Goal: Task Accomplishment & Management: Complete application form

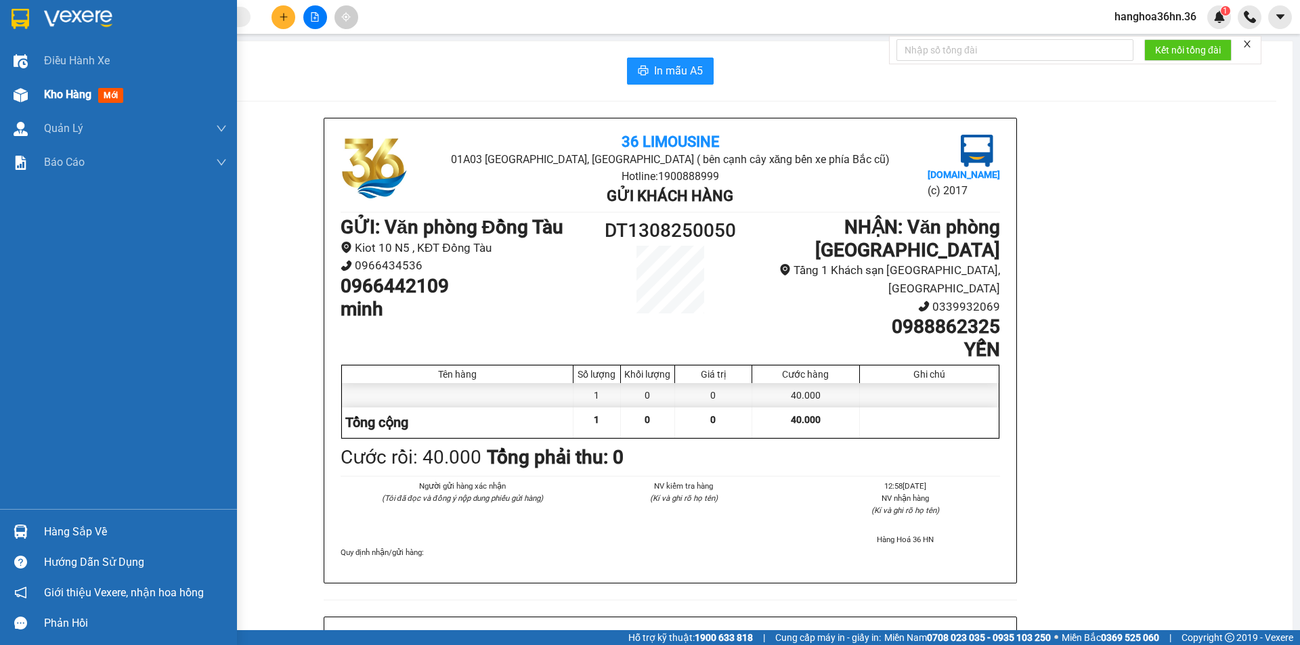
click at [49, 94] on span "Kho hàng" at bounding box center [67, 94] width 47 height 13
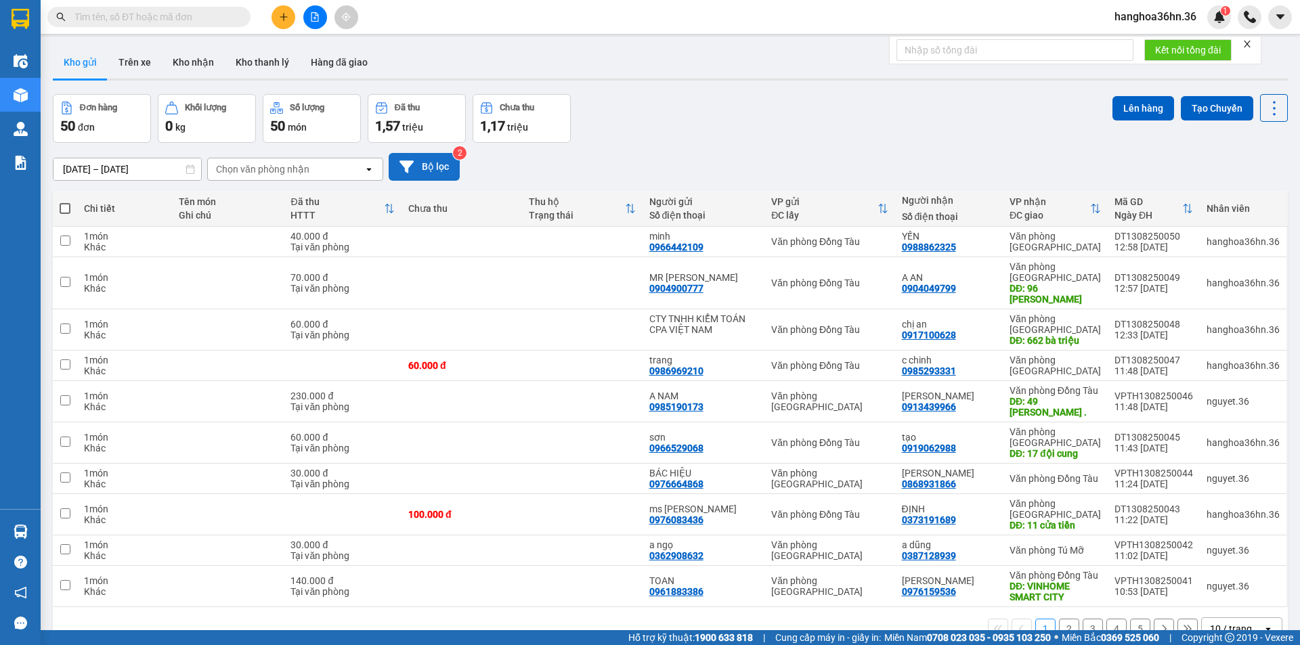
click at [408, 161] on icon at bounding box center [407, 167] width 14 height 14
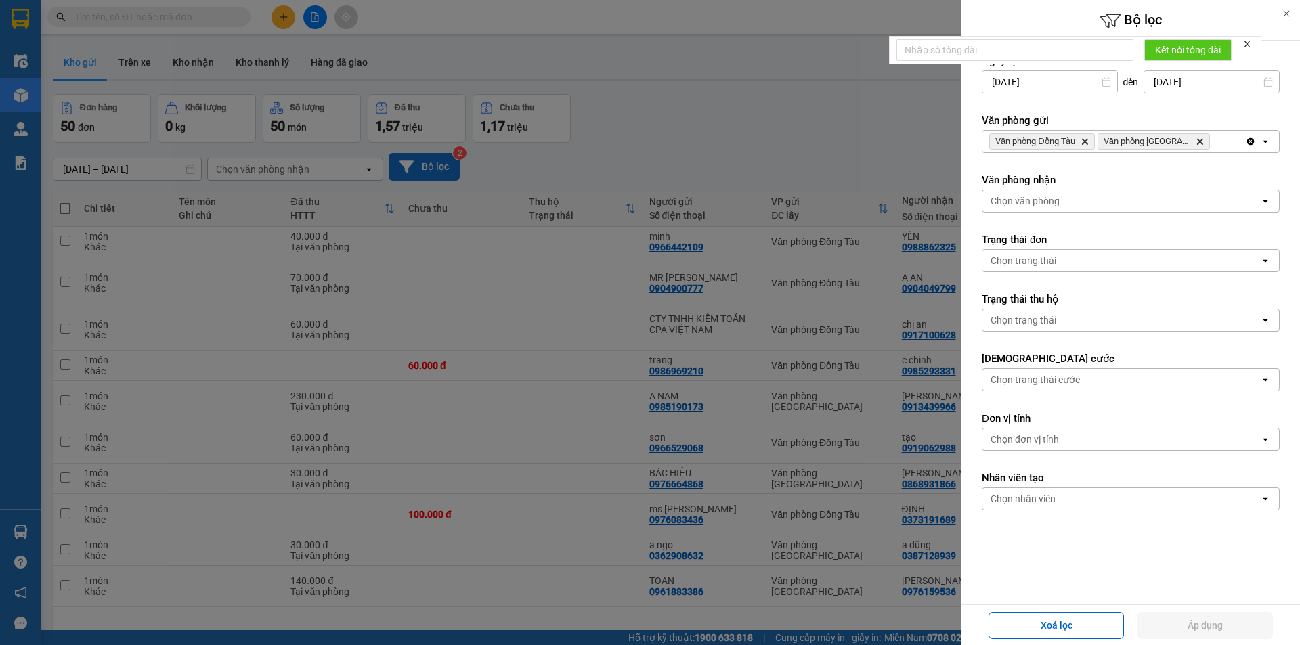
click at [595, 459] on div at bounding box center [650, 322] width 1300 height 645
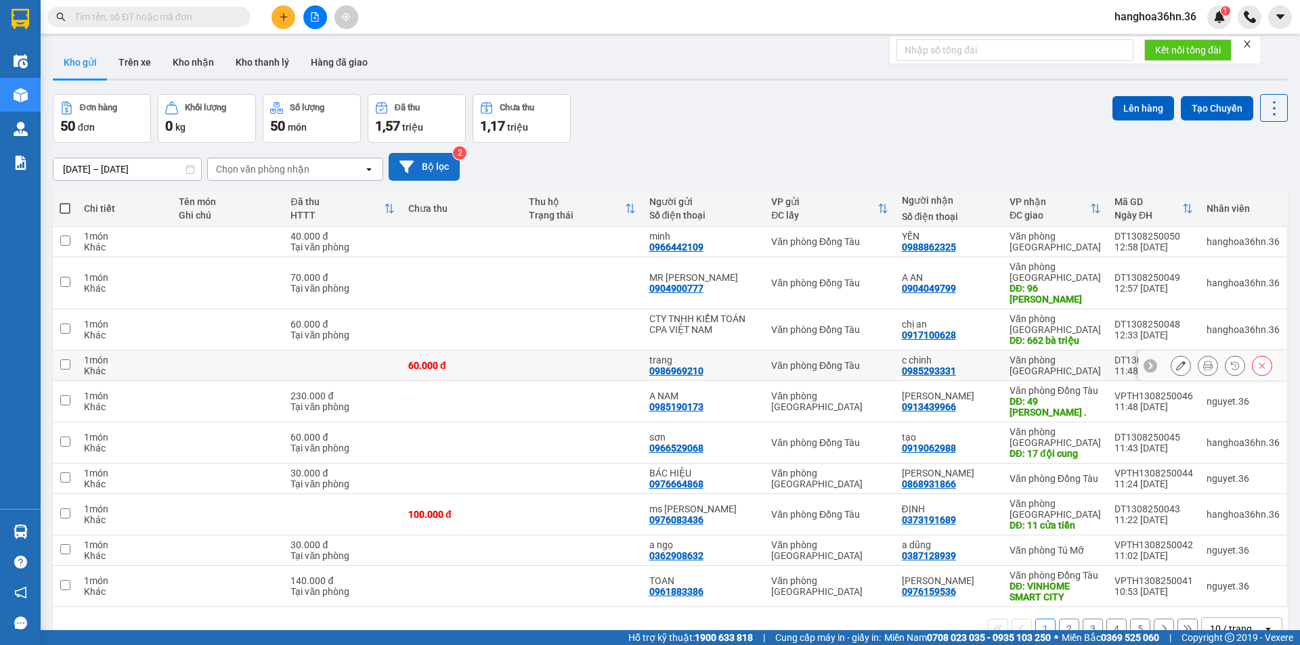
scroll to position [62, 0]
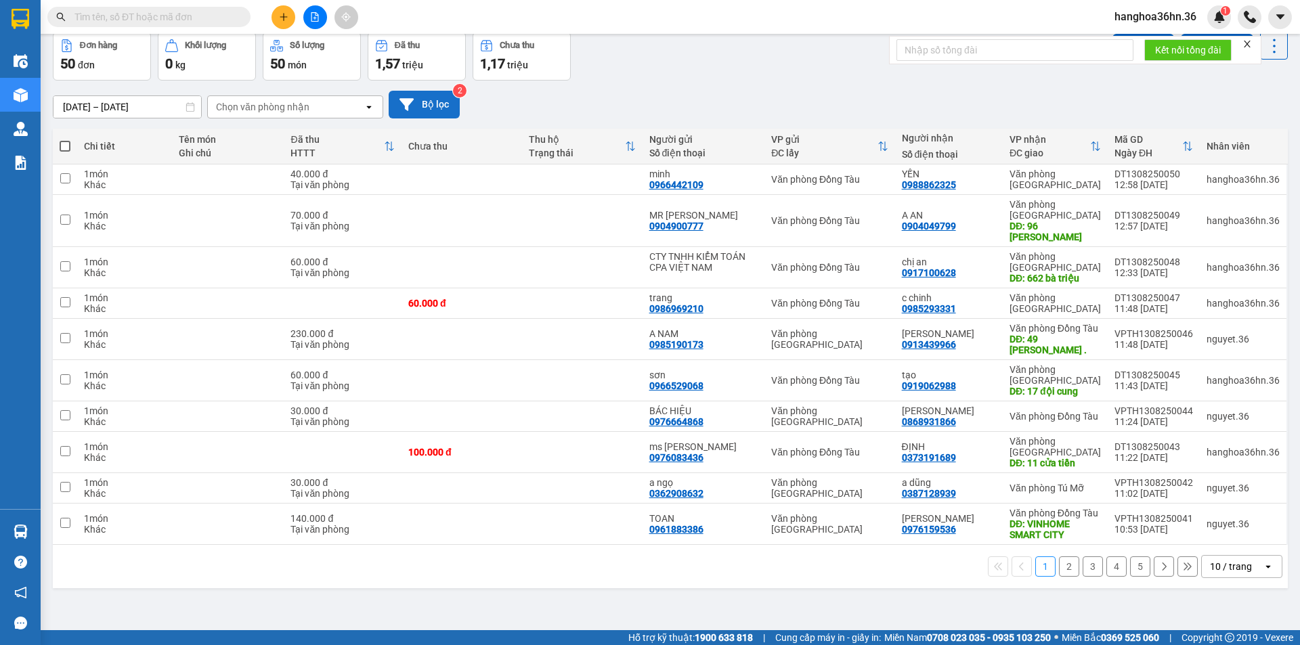
click at [1061, 564] on button "2" at bounding box center [1069, 567] width 20 height 20
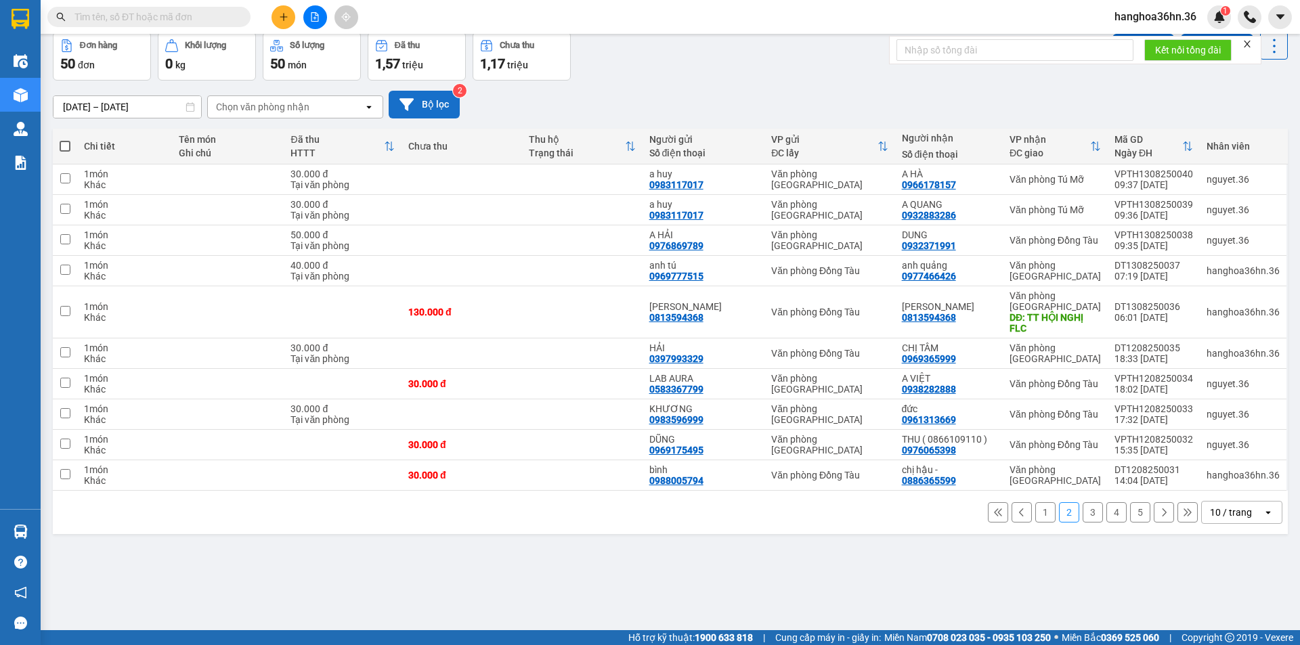
click at [1036, 509] on button "1" at bounding box center [1046, 513] width 20 height 20
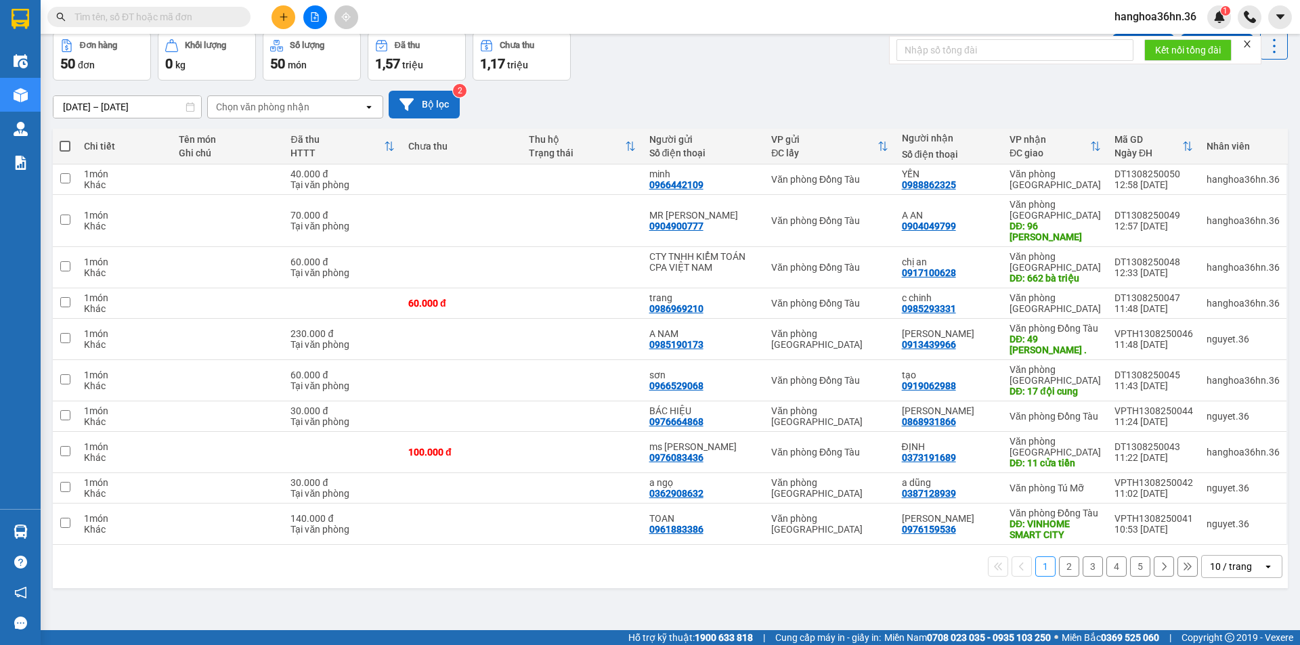
click at [1059, 568] on button "2" at bounding box center [1069, 567] width 20 height 20
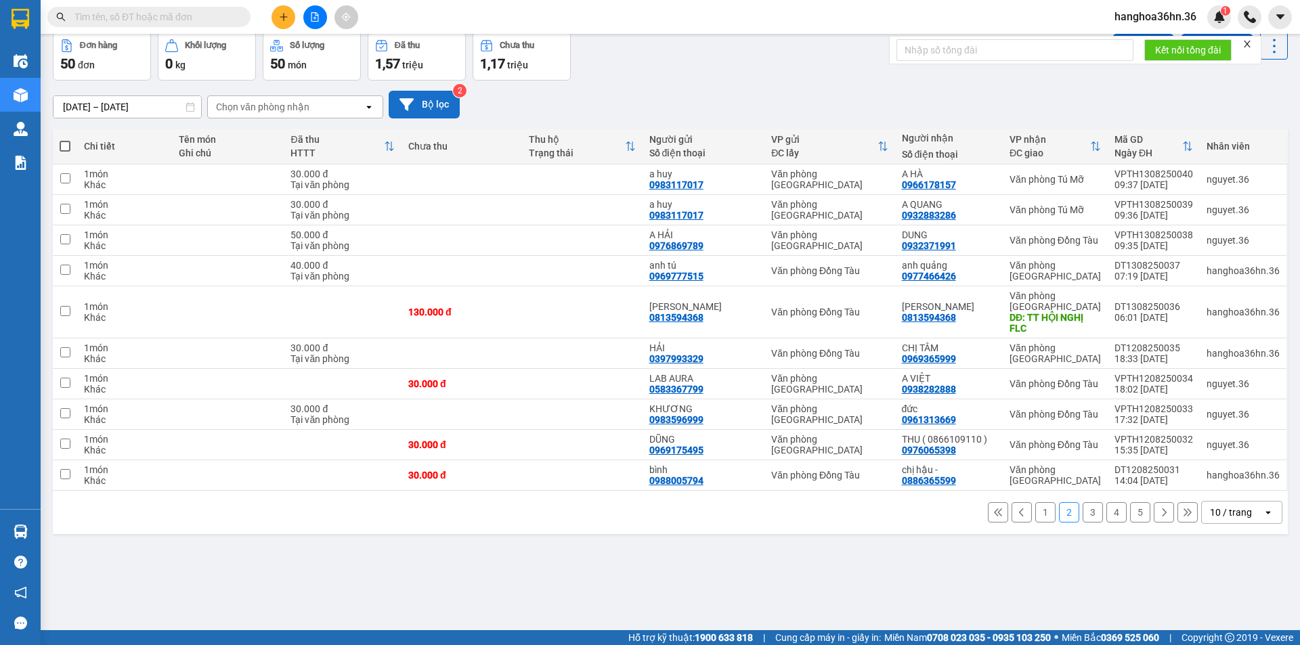
click at [1036, 509] on button "1" at bounding box center [1046, 513] width 20 height 20
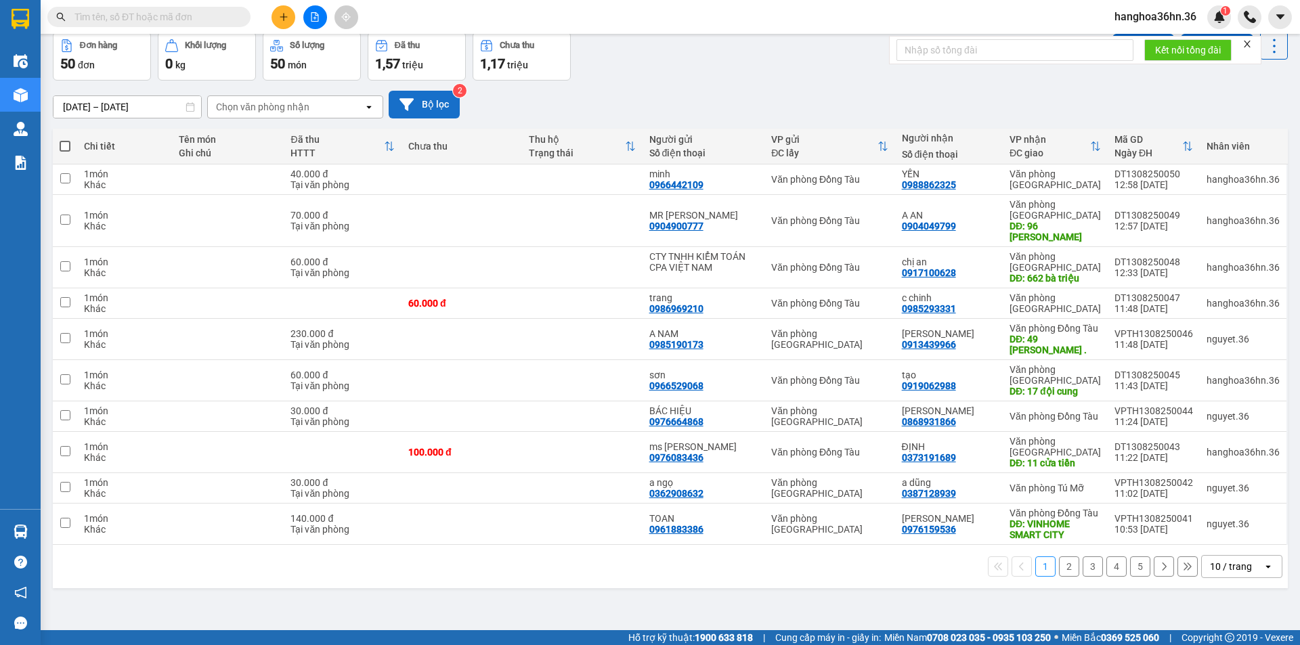
click at [1059, 565] on button "2" at bounding box center [1069, 567] width 20 height 20
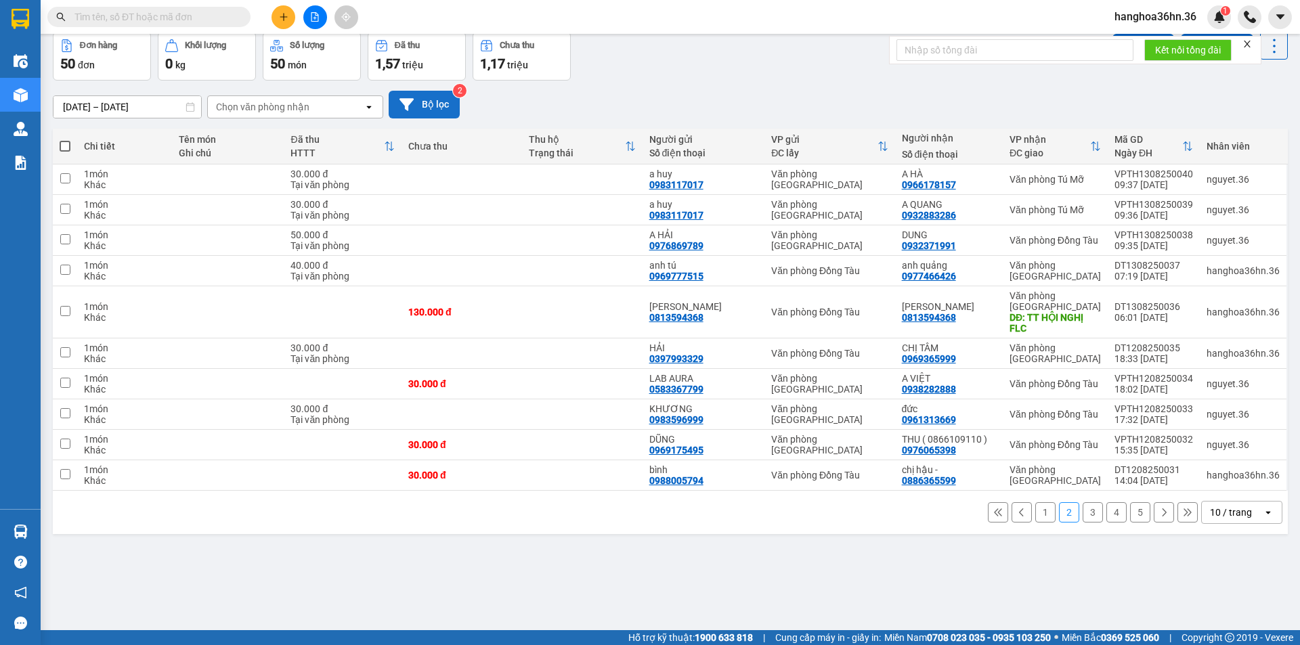
click at [1036, 511] on button "1" at bounding box center [1046, 513] width 20 height 20
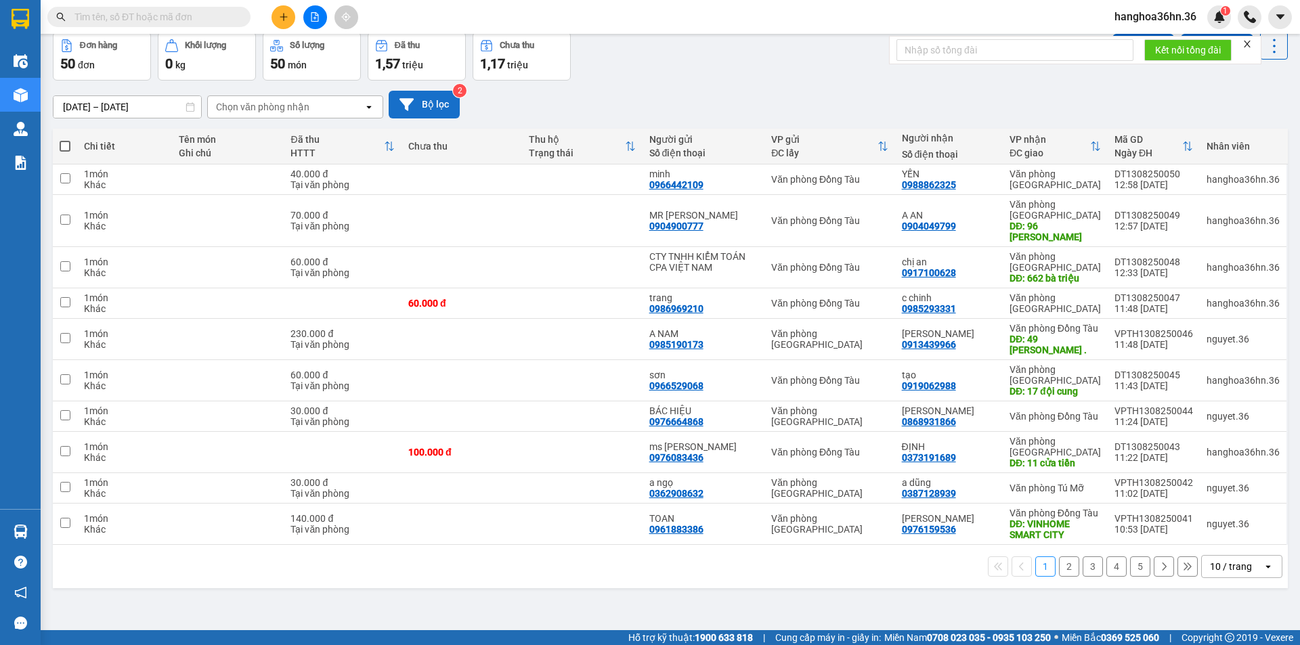
click at [1060, 566] on button "2" at bounding box center [1069, 567] width 20 height 20
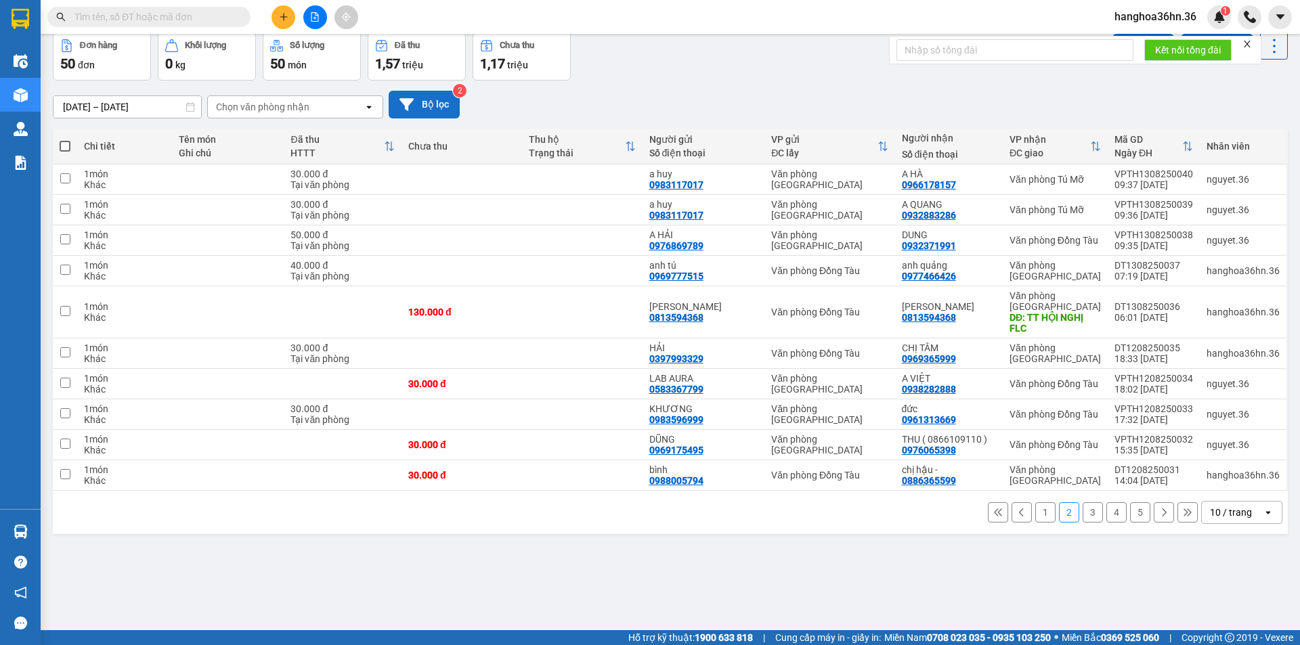
click at [1037, 509] on button "1" at bounding box center [1046, 513] width 20 height 20
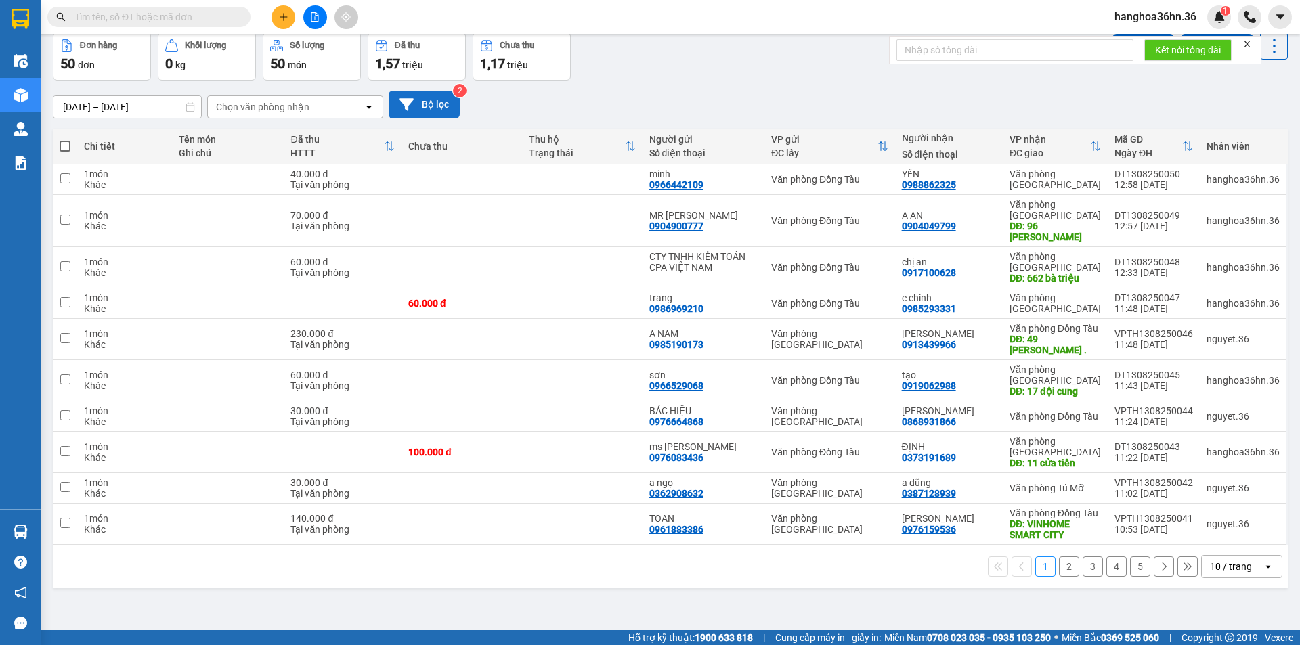
click at [1059, 565] on button "2" at bounding box center [1069, 567] width 20 height 20
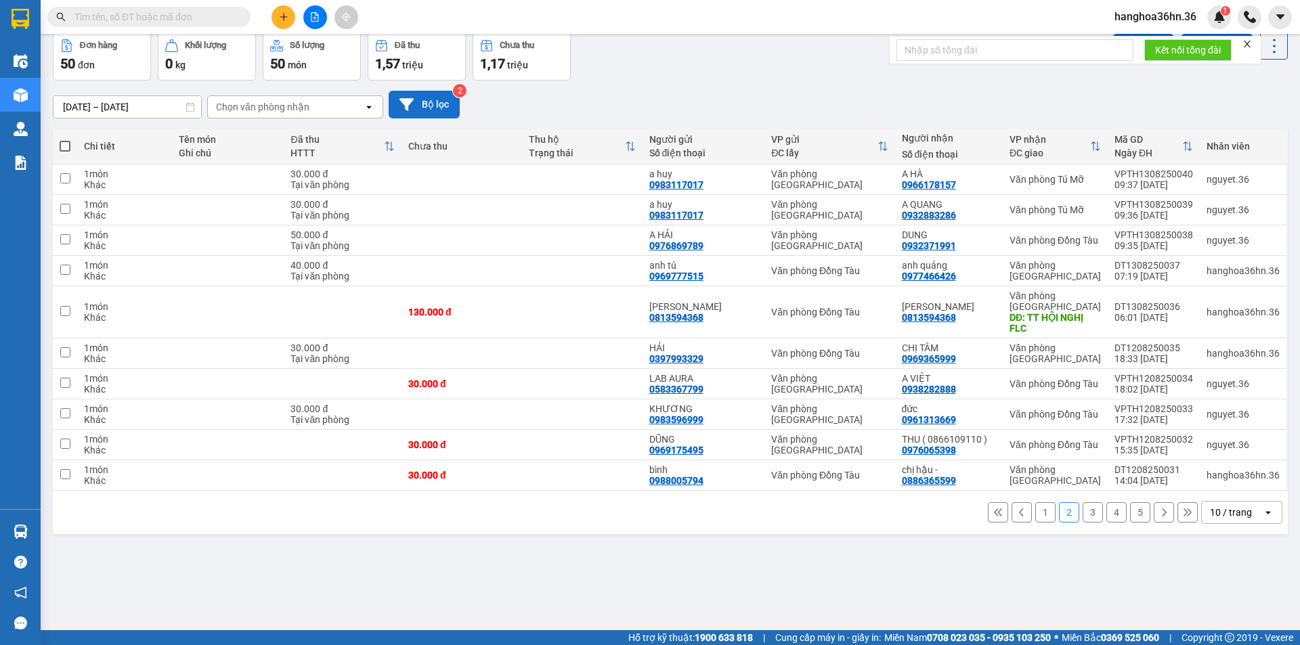
click at [1036, 510] on button "1" at bounding box center [1046, 513] width 20 height 20
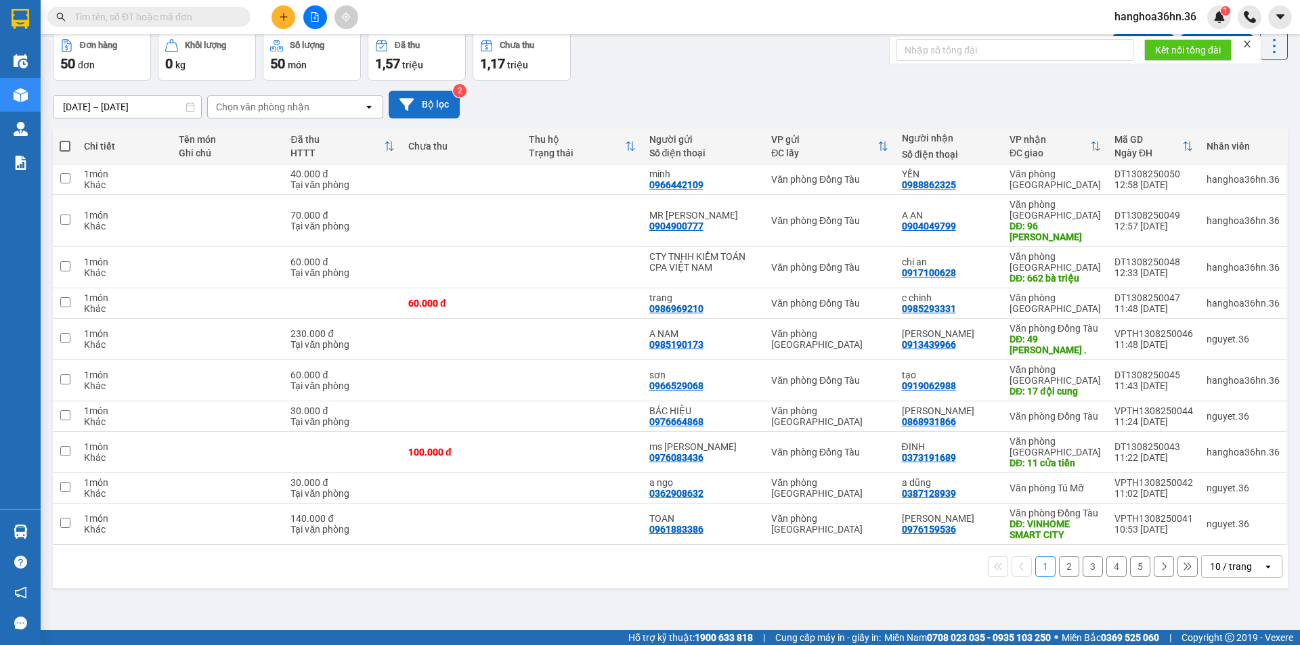
click at [1059, 565] on button "2" at bounding box center [1069, 567] width 20 height 20
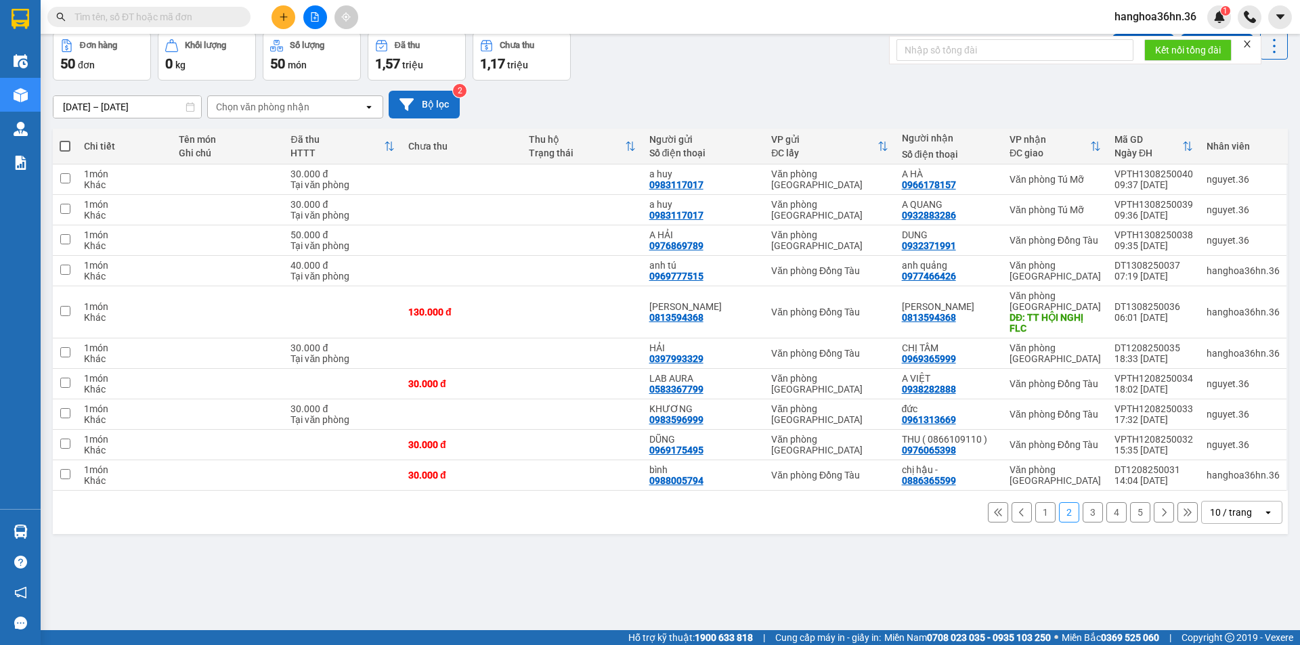
click at [1036, 513] on button "1" at bounding box center [1046, 513] width 20 height 20
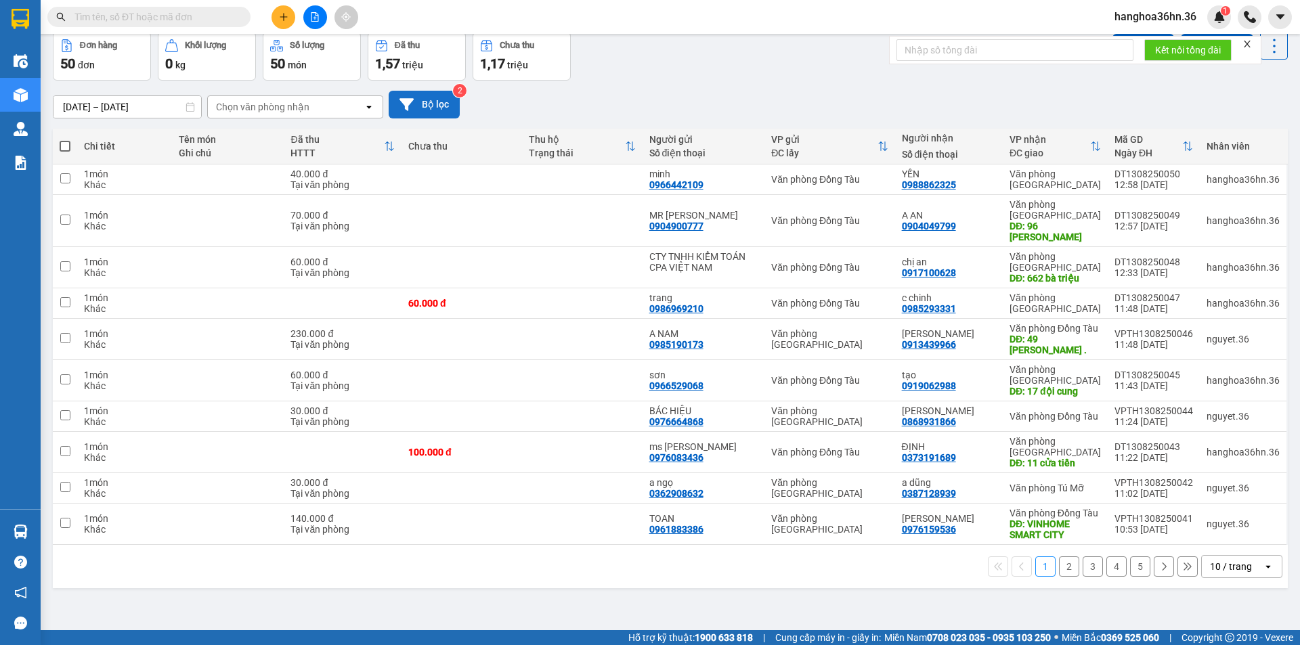
click at [144, 106] on input "[DATE] – [DATE]" at bounding box center [128, 107] width 148 height 22
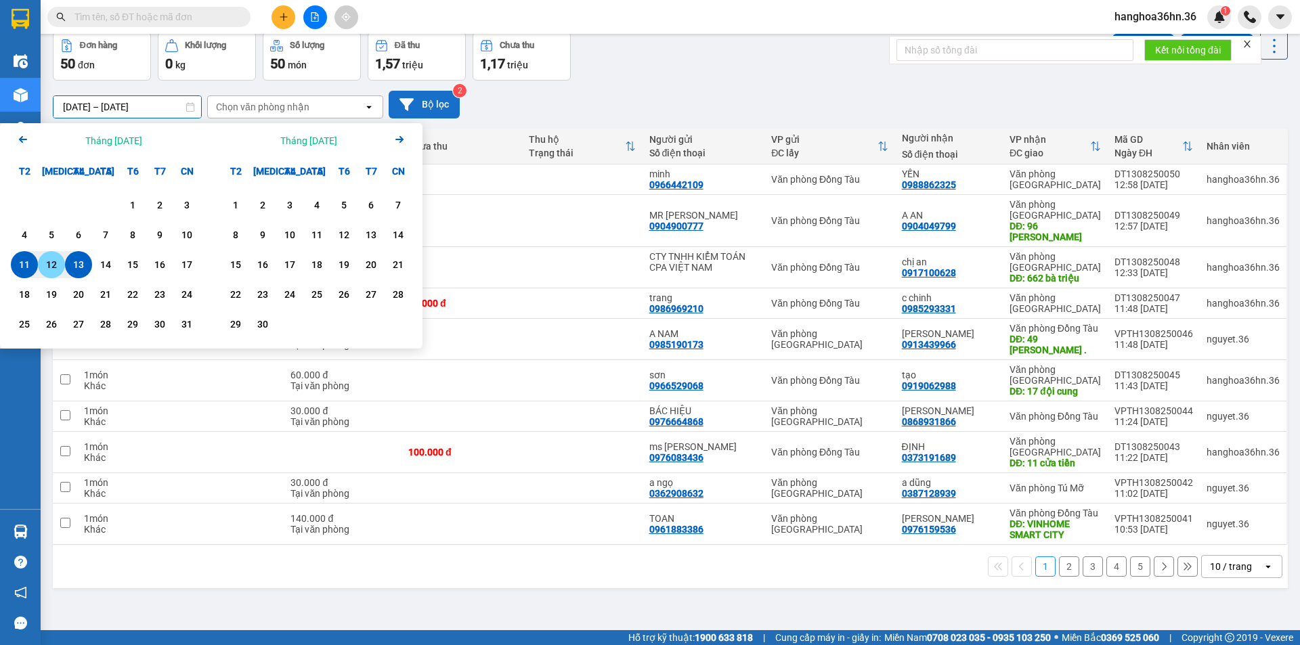
click at [50, 261] on div "12" at bounding box center [51, 265] width 19 height 16
click at [83, 264] on div "13" at bounding box center [78, 265] width 19 height 16
type input "[DATE] – [DATE]"
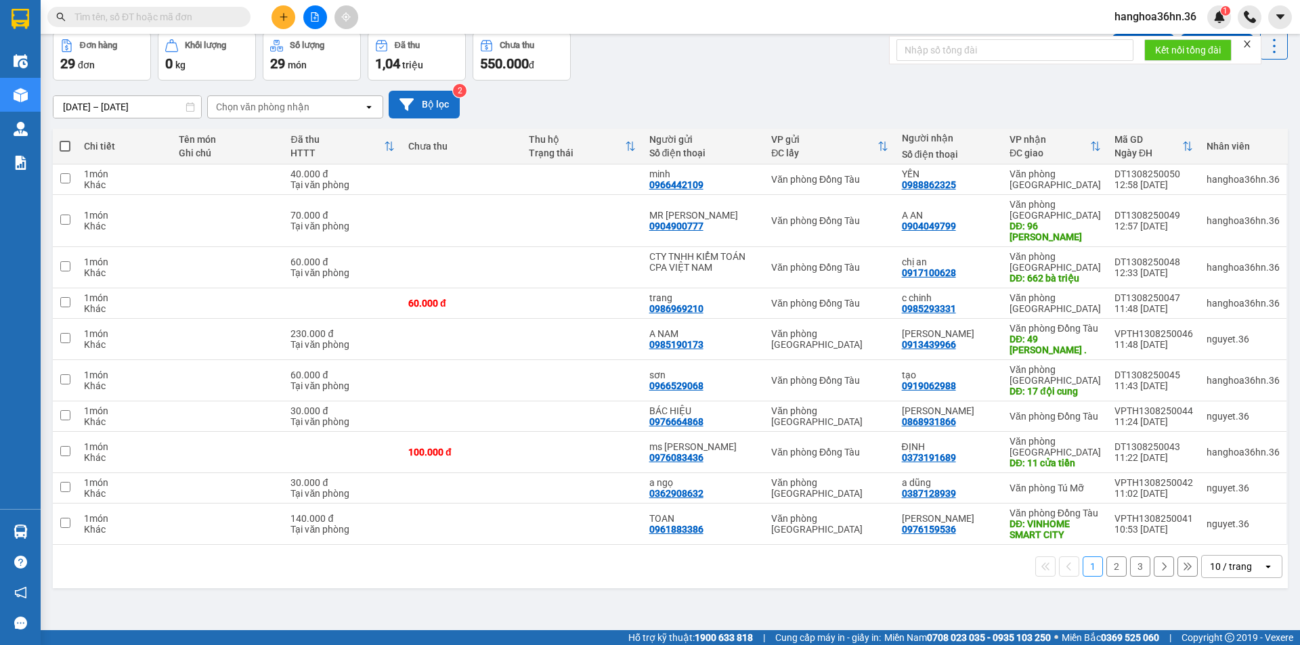
click at [429, 106] on button "Bộ lọc" at bounding box center [424, 105] width 71 height 28
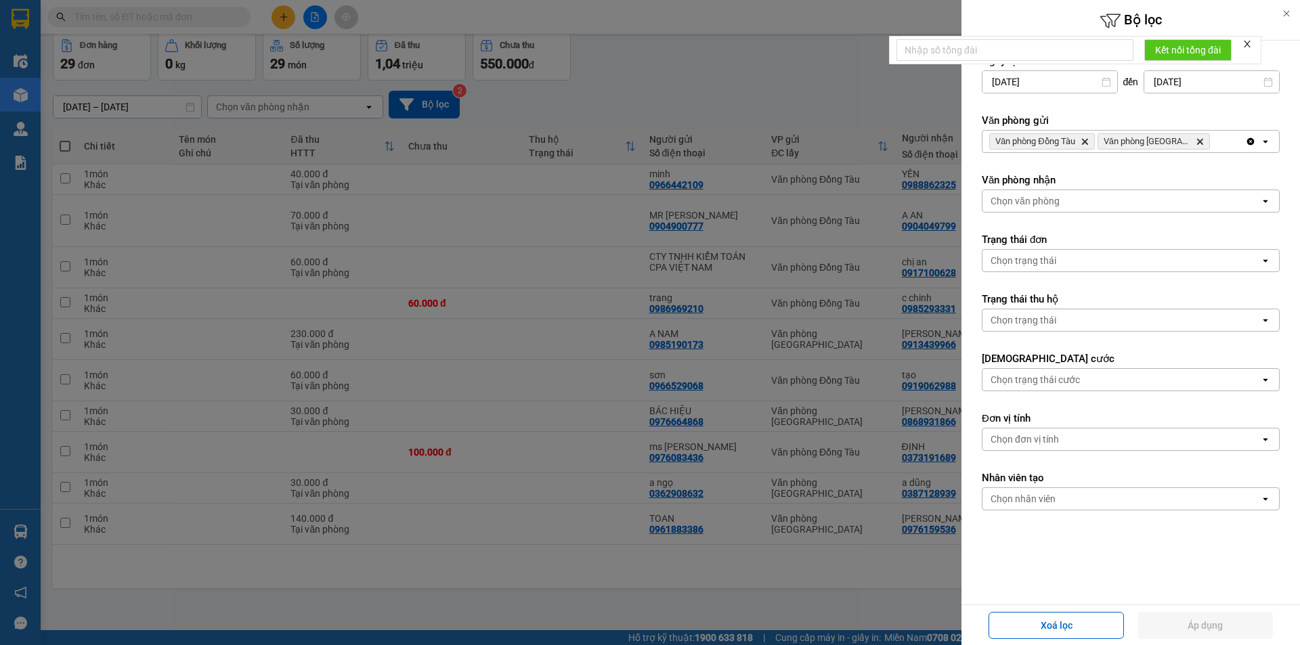
click at [885, 574] on div at bounding box center [650, 322] width 1300 height 645
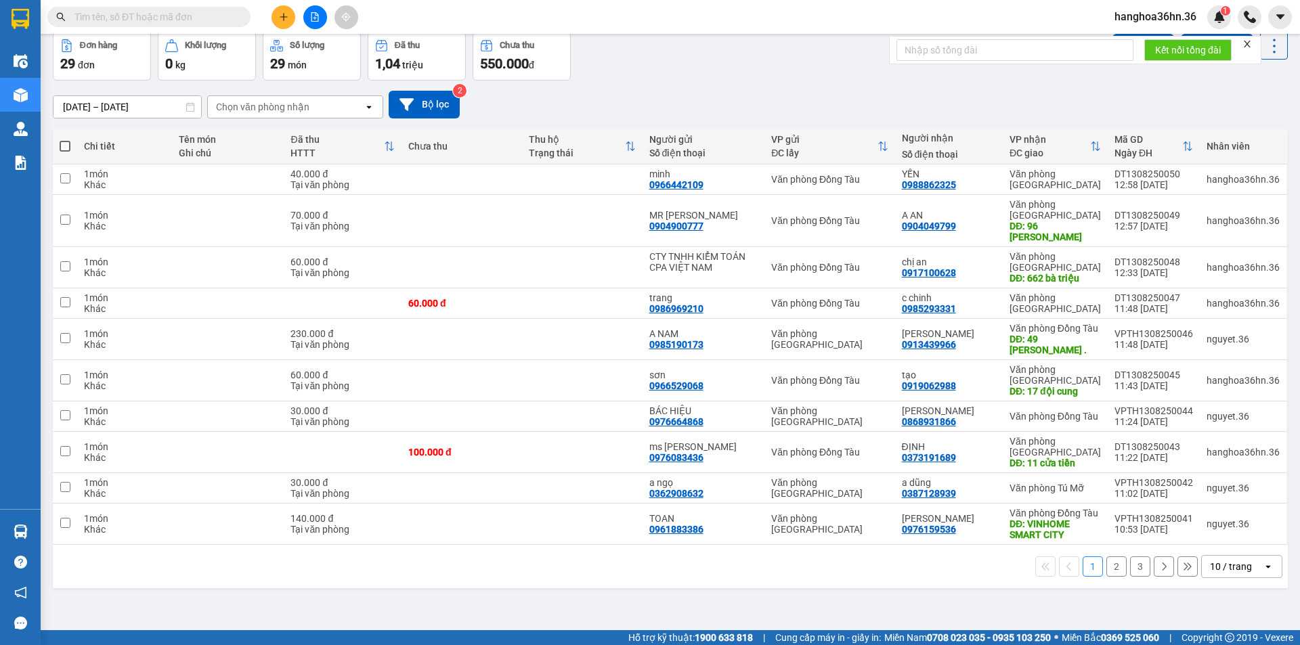
click at [1134, 566] on button "3" at bounding box center [1140, 567] width 20 height 20
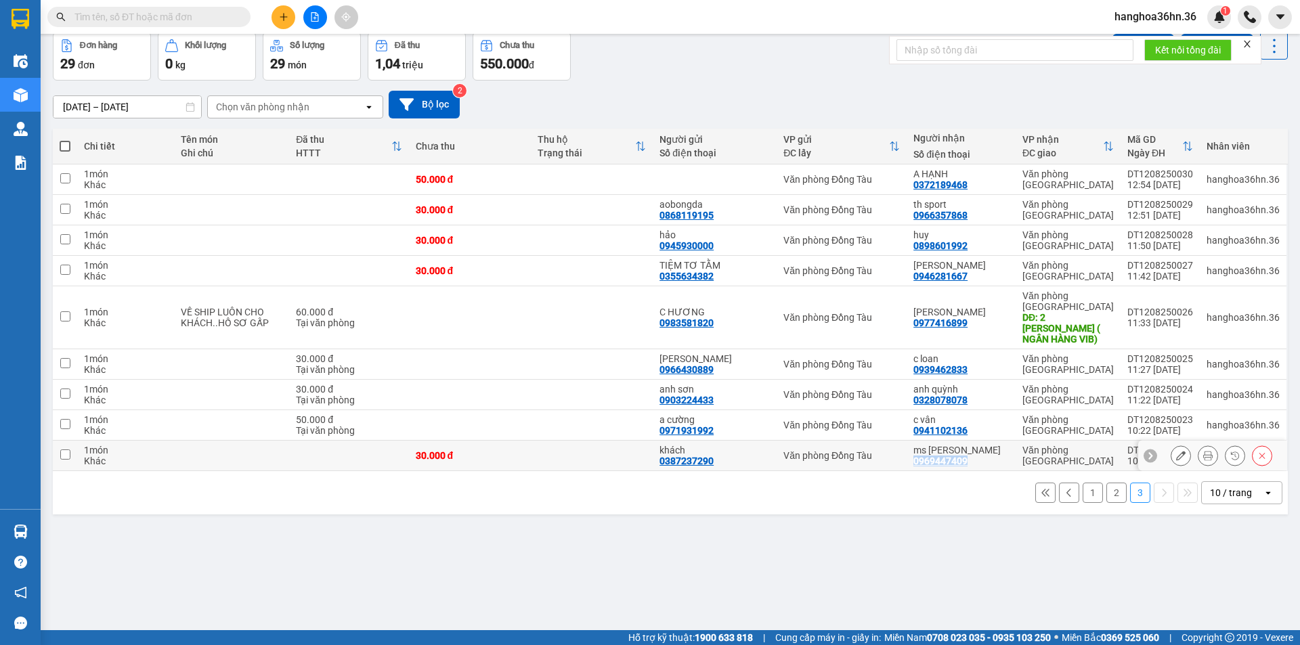
drag, startPoint x: 972, startPoint y: 450, endPoint x: 919, endPoint y: 452, distance: 52.8
click at [919, 452] on div "ms [PERSON_NAME] 0969447409" at bounding box center [962, 456] width 96 height 22
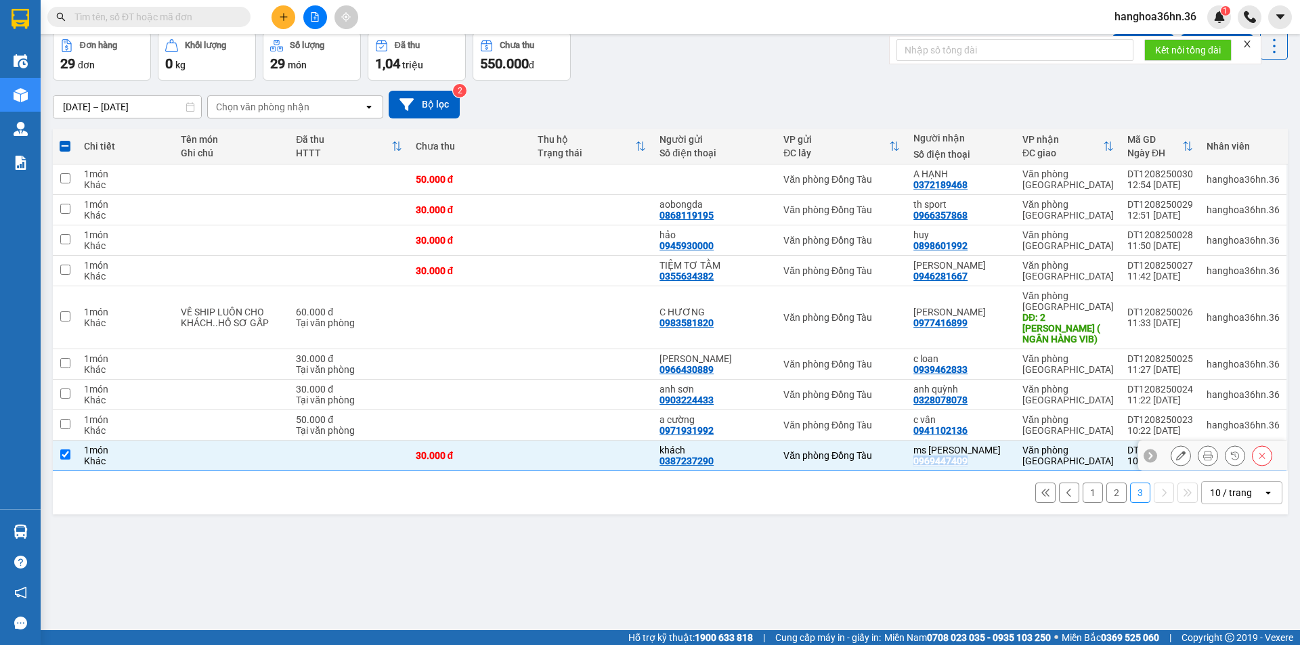
copy div "0969447409"
click at [820, 482] on div "1 2 3 10 / trang open" at bounding box center [670, 493] width 1225 height 23
drag, startPoint x: 856, startPoint y: 454, endPoint x: 915, endPoint y: 450, distance: 59.1
click at [855, 454] on td "Văn phòng Đồng Tàu" at bounding box center [842, 456] width 130 height 30
checkbox input "false"
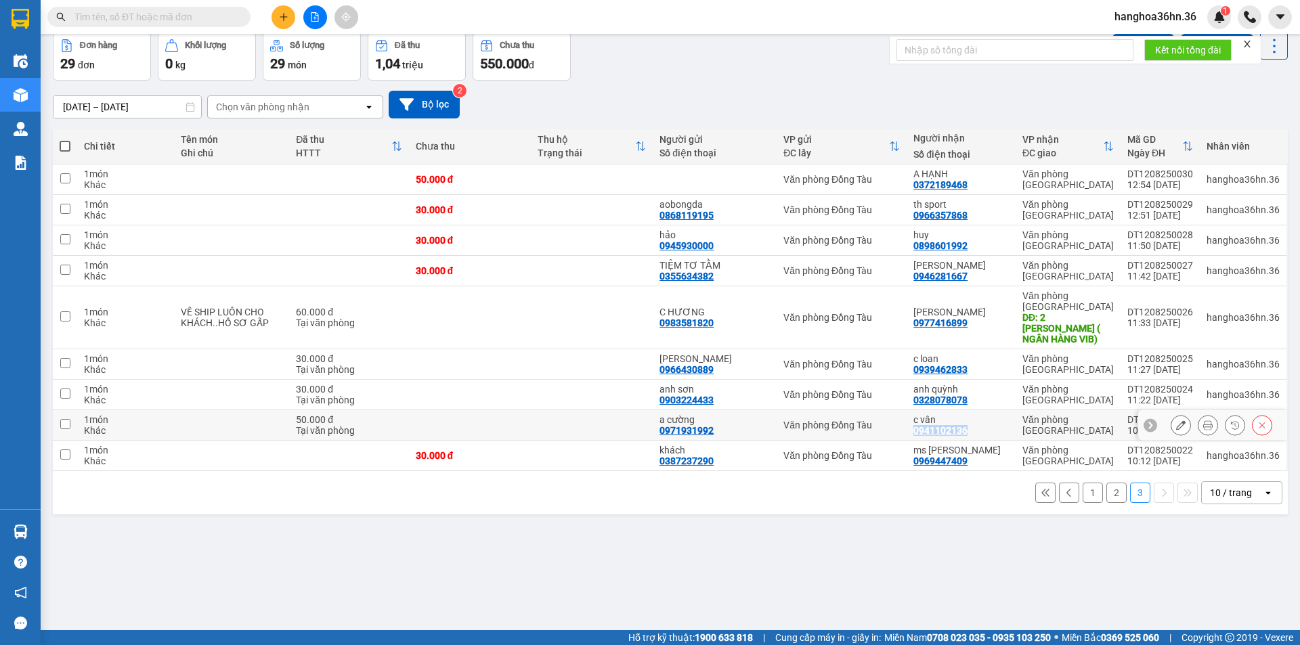
drag, startPoint x: 974, startPoint y: 415, endPoint x: 916, endPoint y: 425, distance: 58.3
click at [916, 425] on td "c vân 0941102136" at bounding box center [961, 425] width 109 height 30
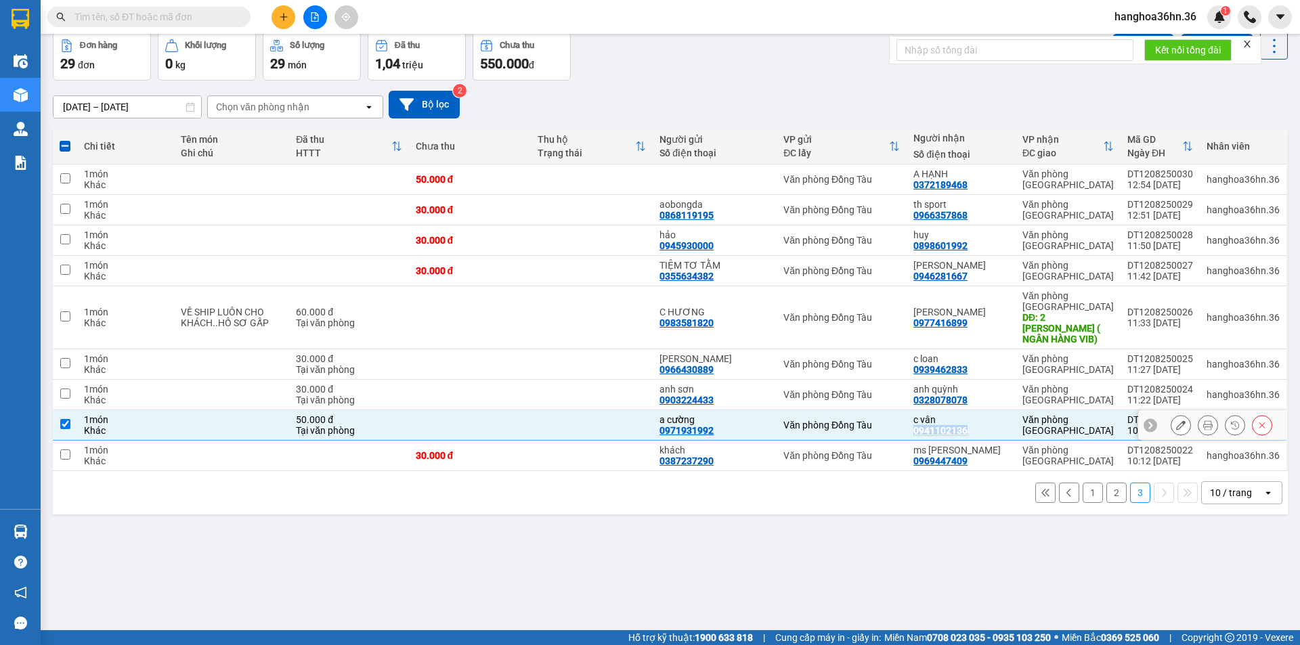
copy div "0941102136"
click at [572, 415] on td at bounding box center [592, 425] width 122 height 30
checkbox input "false"
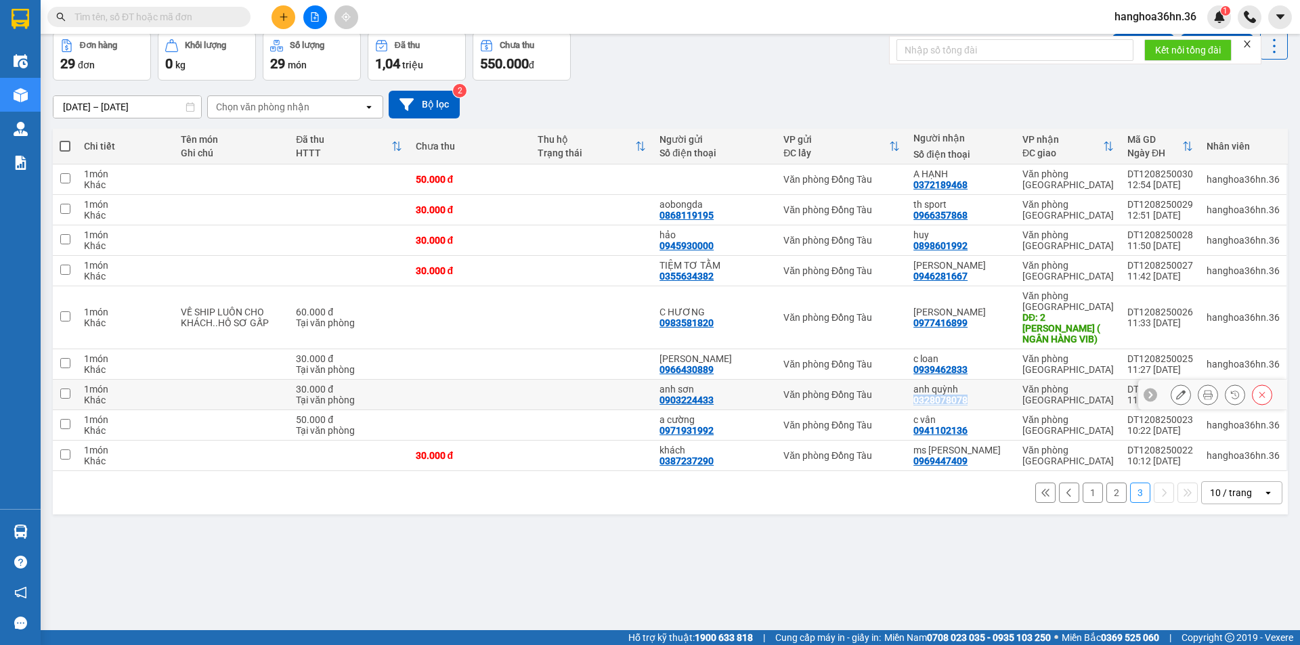
drag, startPoint x: 970, startPoint y: 387, endPoint x: 915, endPoint y: 387, distance: 54.9
click at [915, 387] on td "anh quỳnh 0328078078" at bounding box center [961, 395] width 109 height 30
checkbox input "true"
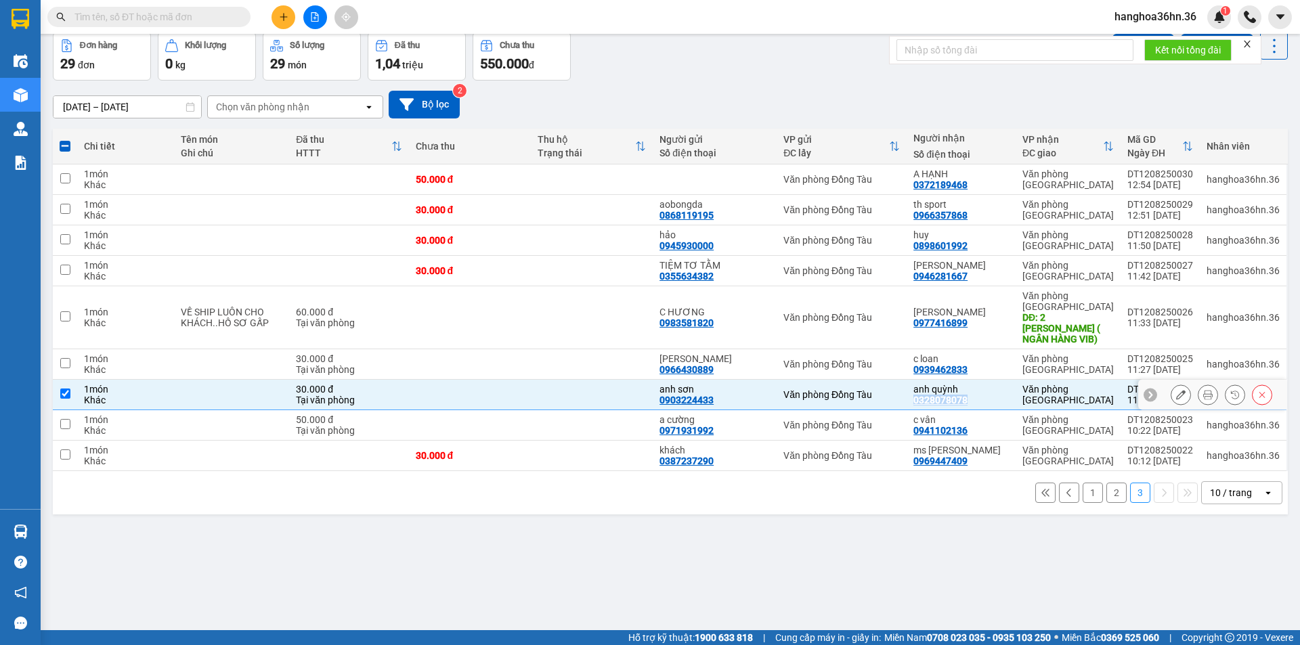
copy div "0328078078"
drag, startPoint x: 973, startPoint y: 360, endPoint x: 918, endPoint y: 360, distance: 54.9
click at [918, 360] on div "c loan 0939462833" at bounding box center [962, 365] width 96 height 22
checkbox input "true"
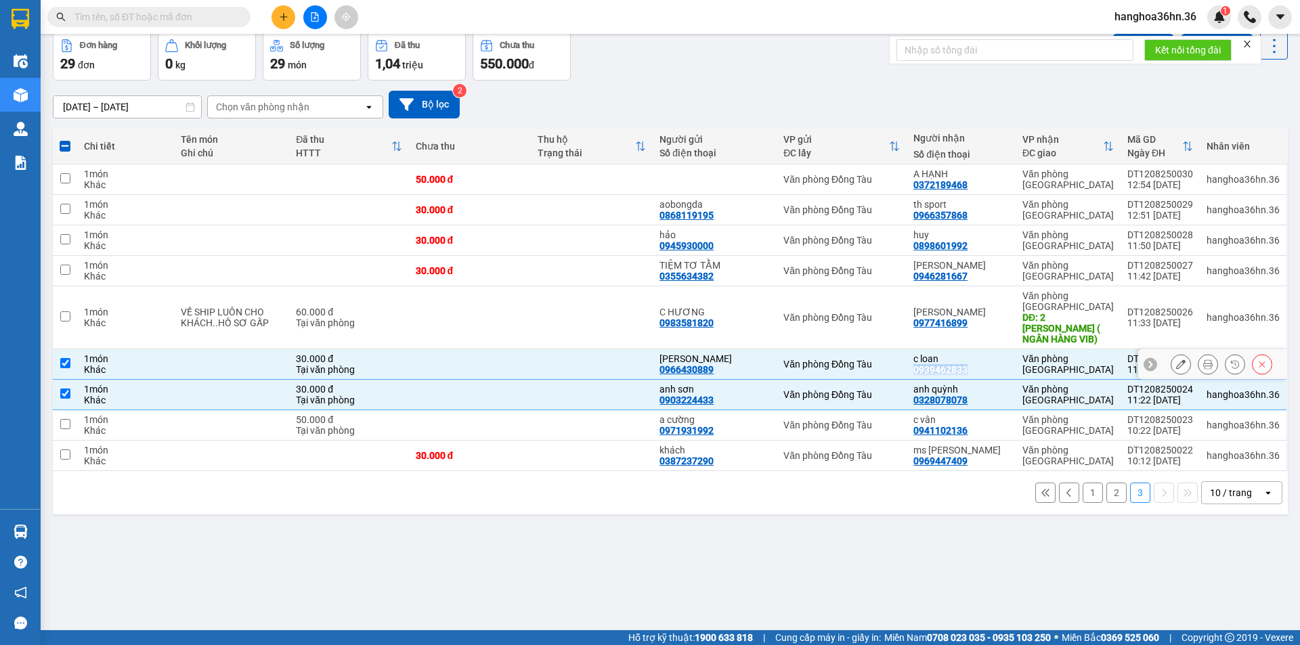
copy div "0939462833"
click at [843, 389] on div "Văn phòng Đồng Tàu" at bounding box center [842, 394] width 116 height 11
checkbox input "false"
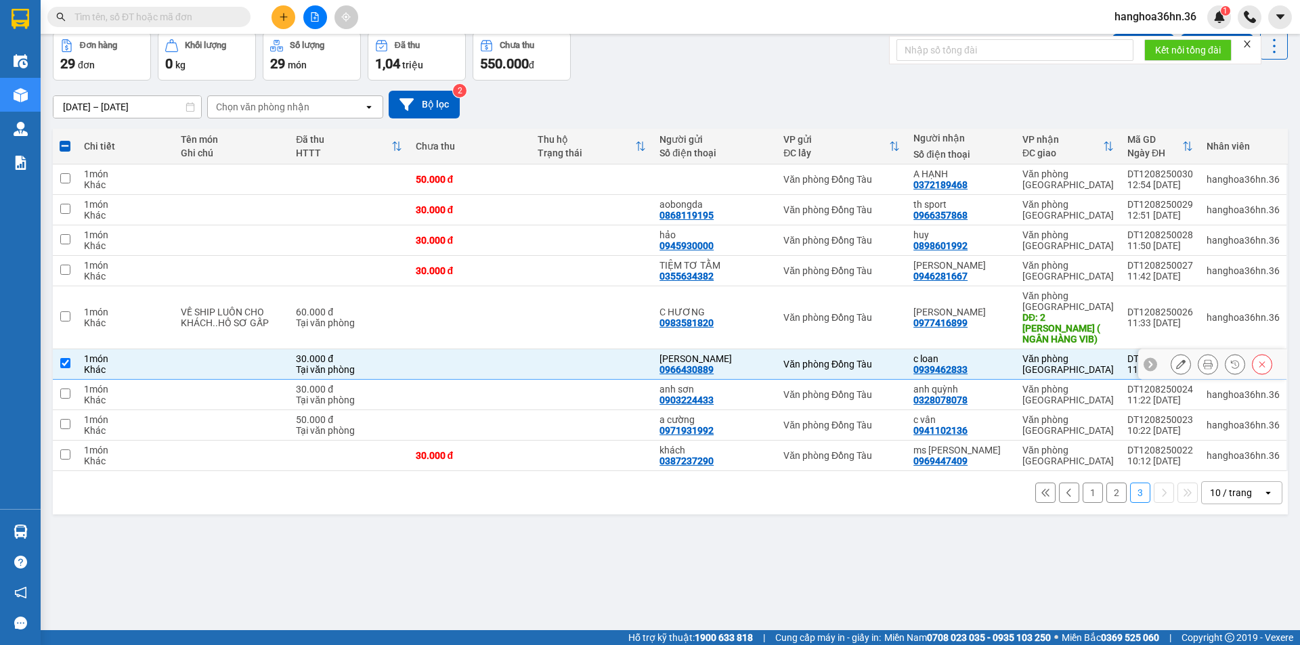
click at [601, 355] on td at bounding box center [592, 364] width 122 height 30
checkbox input "false"
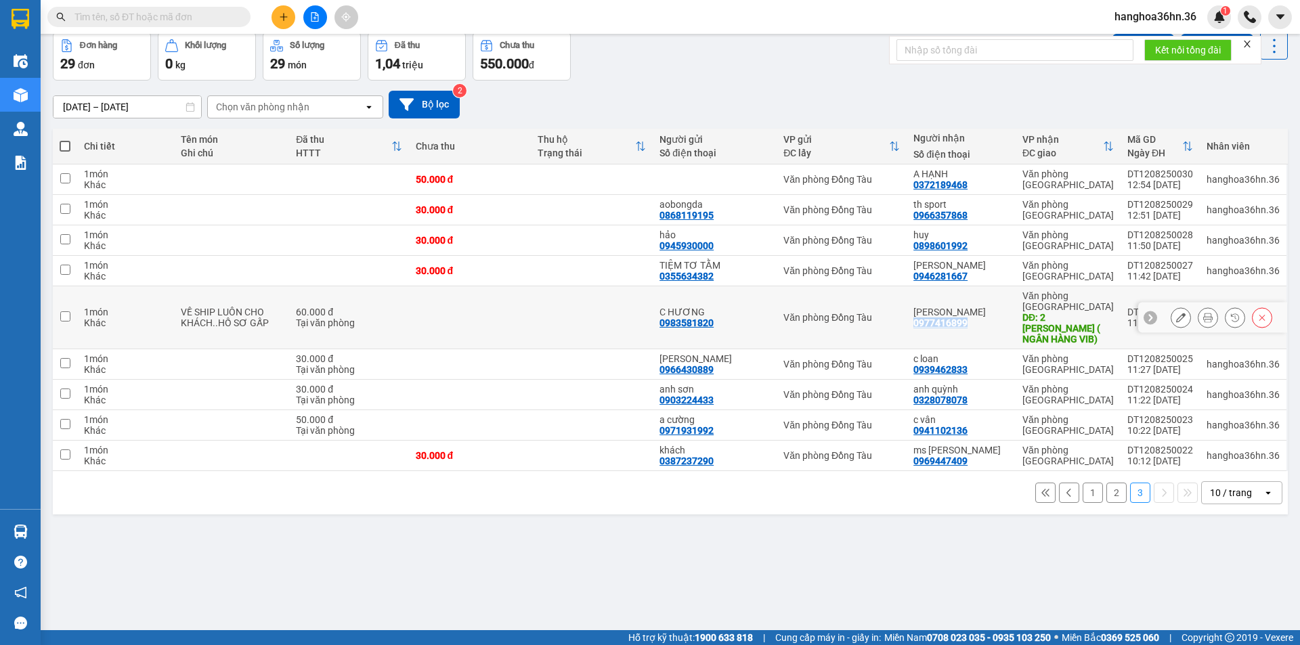
drag, startPoint x: 969, startPoint y: 315, endPoint x: 914, endPoint y: 316, distance: 54.2
click at [914, 316] on td "[PERSON_NAME] 0977416899" at bounding box center [961, 318] width 109 height 63
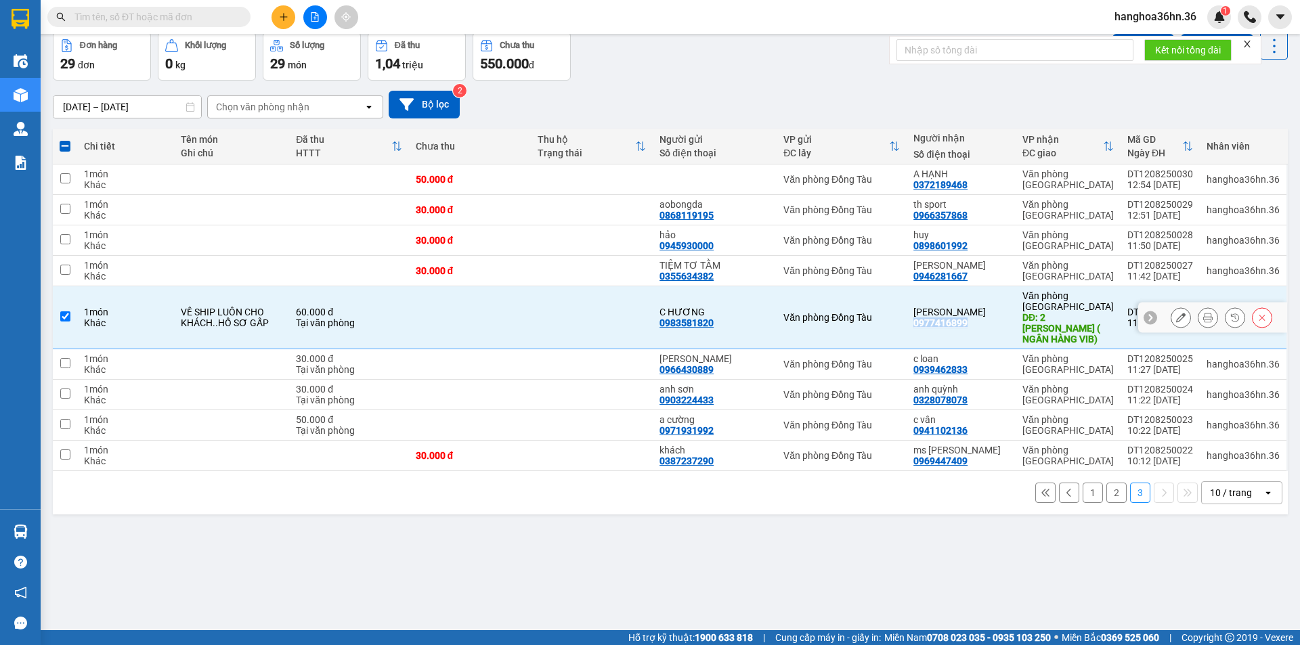
copy div "0977416899"
drag, startPoint x: 626, startPoint y: 303, endPoint x: 746, endPoint y: 311, distance: 120.8
click at [626, 304] on td at bounding box center [592, 318] width 122 height 63
checkbox input "false"
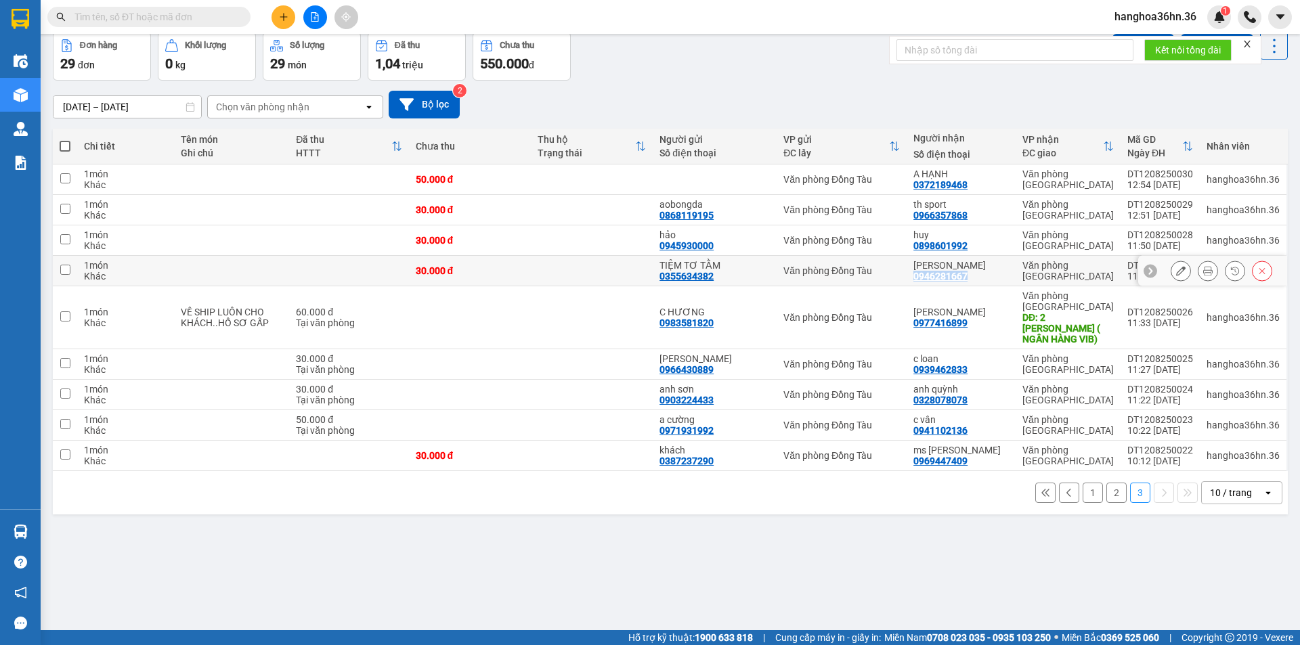
drag, startPoint x: 972, startPoint y: 274, endPoint x: 918, endPoint y: 274, distance: 54.2
click at [918, 274] on div "[PERSON_NAME] 0946281667" at bounding box center [962, 271] width 96 height 22
checkbox input "true"
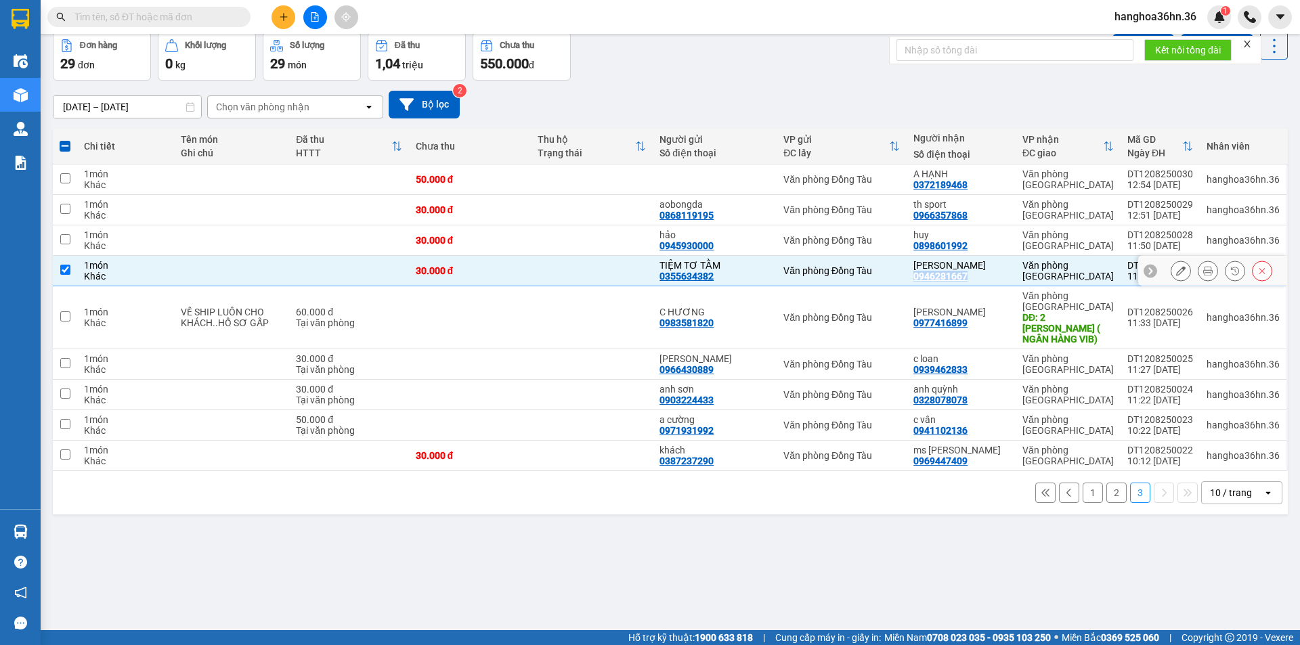
copy div "0946281667"
drag, startPoint x: 977, startPoint y: 244, endPoint x: 920, endPoint y: 248, distance: 57.0
click at [920, 248] on div "huy 0898601992" at bounding box center [962, 241] width 96 height 22
checkbox input "true"
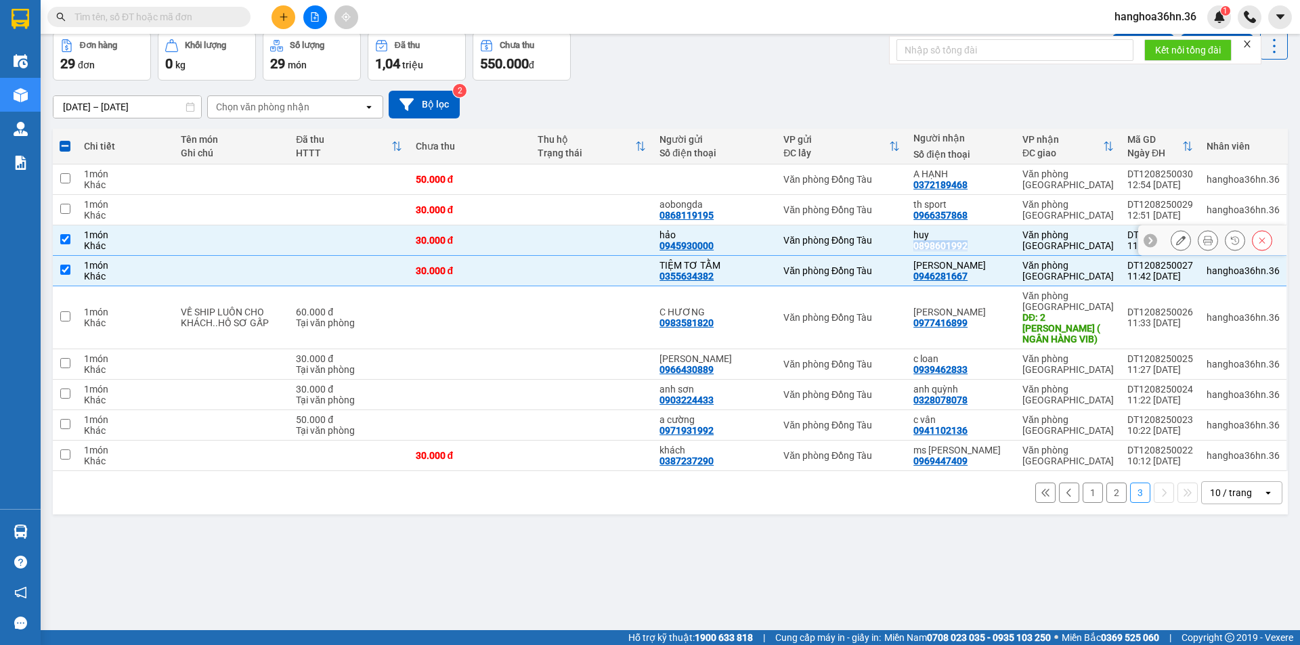
copy div "0898601992"
drag, startPoint x: 972, startPoint y: 217, endPoint x: 914, endPoint y: 217, distance: 57.6
click at [914, 217] on td "th sport 0966357868" at bounding box center [961, 210] width 109 height 30
checkbox input "true"
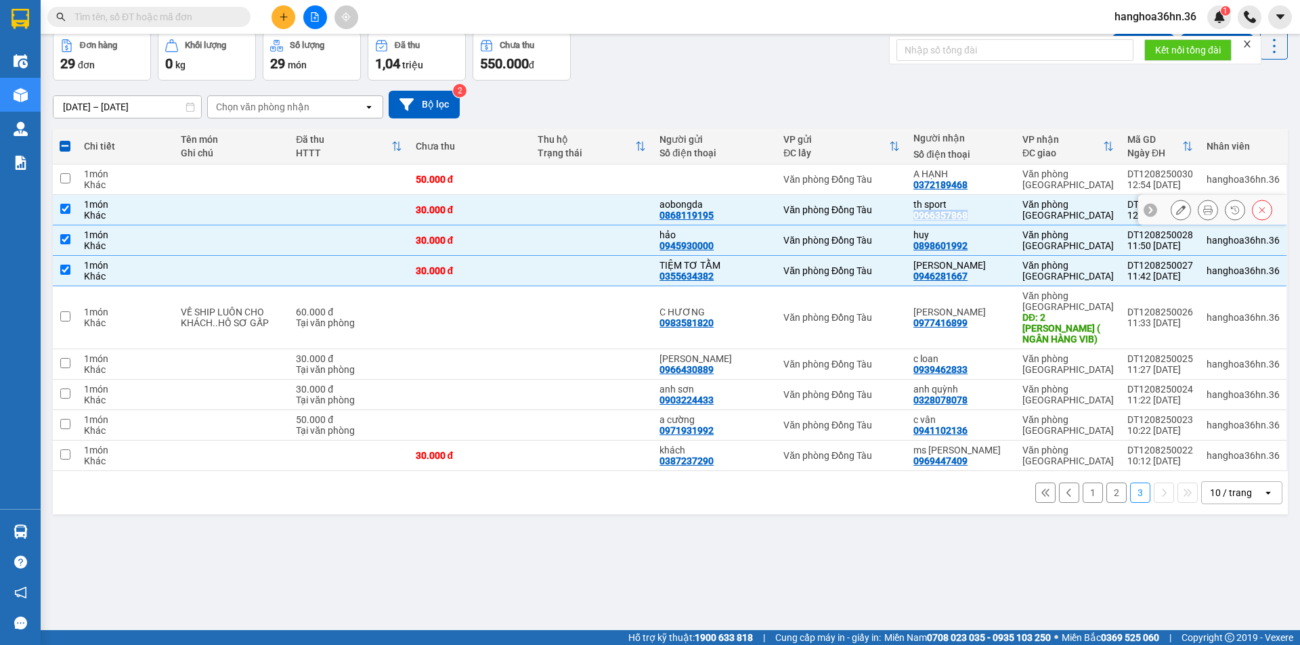
copy div "0966357868"
click at [588, 264] on td at bounding box center [592, 271] width 122 height 30
checkbox input "false"
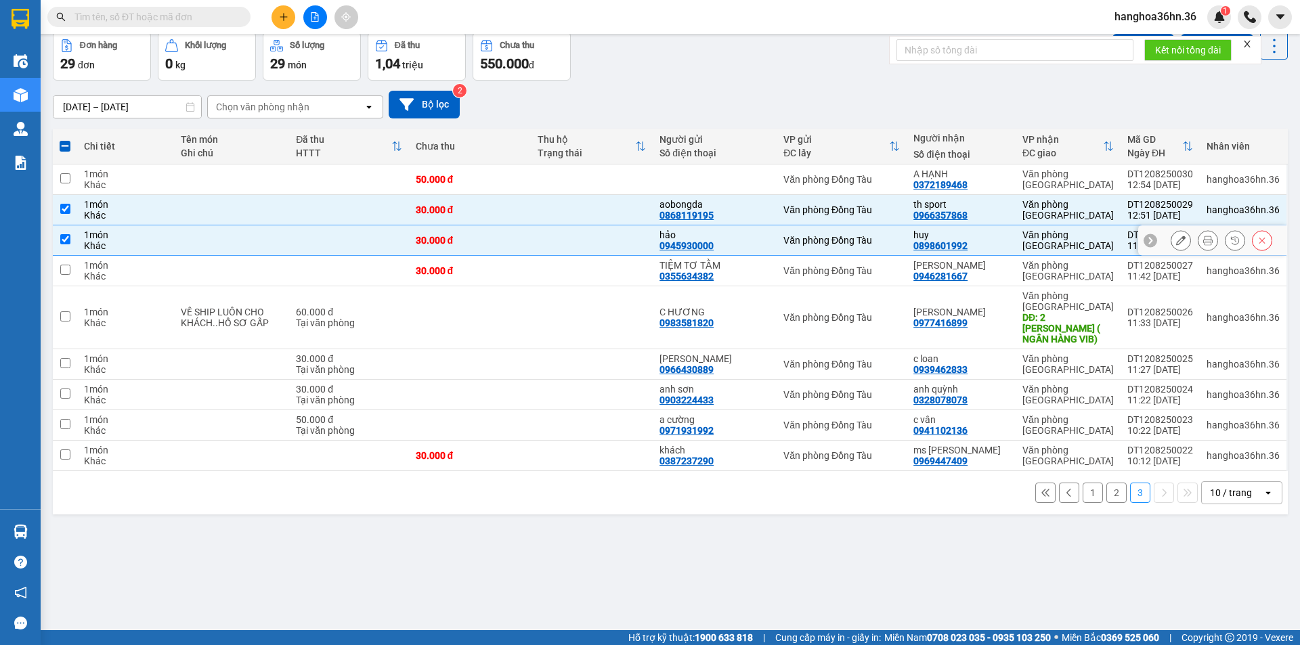
click at [601, 245] on td at bounding box center [592, 241] width 122 height 30
checkbox input "false"
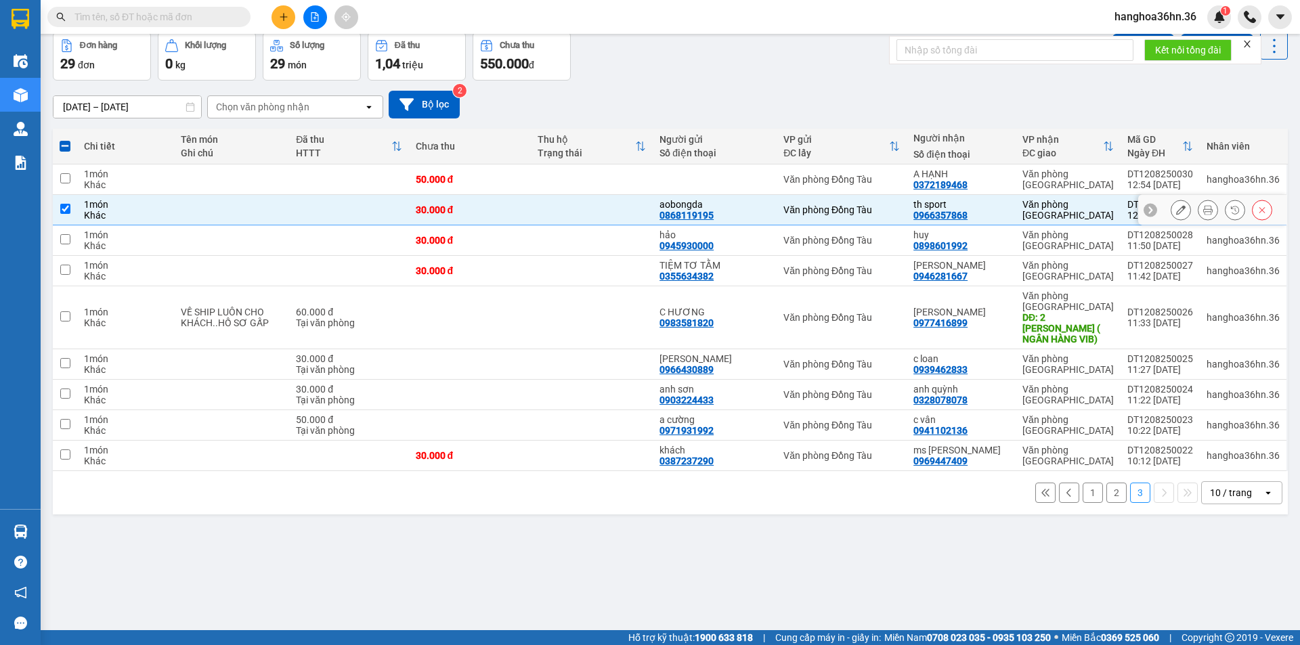
click at [615, 210] on td at bounding box center [592, 210] width 122 height 30
checkbox input "false"
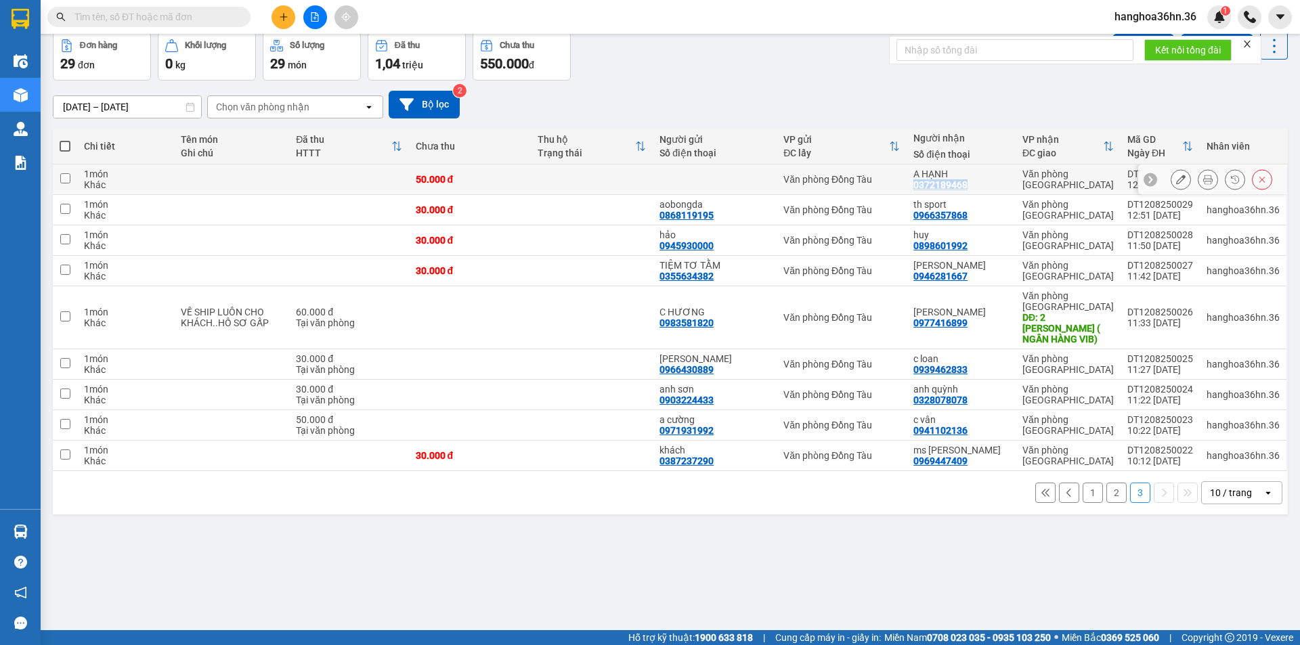
drag, startPoint x: 971, startPoint y: 183, endPoint x: 914, endPoint y: 186, distance: 57.7
click at [914, 186] on td "A HẠNH 0372189468" at bounding box center [961, 180] width 109 height 30
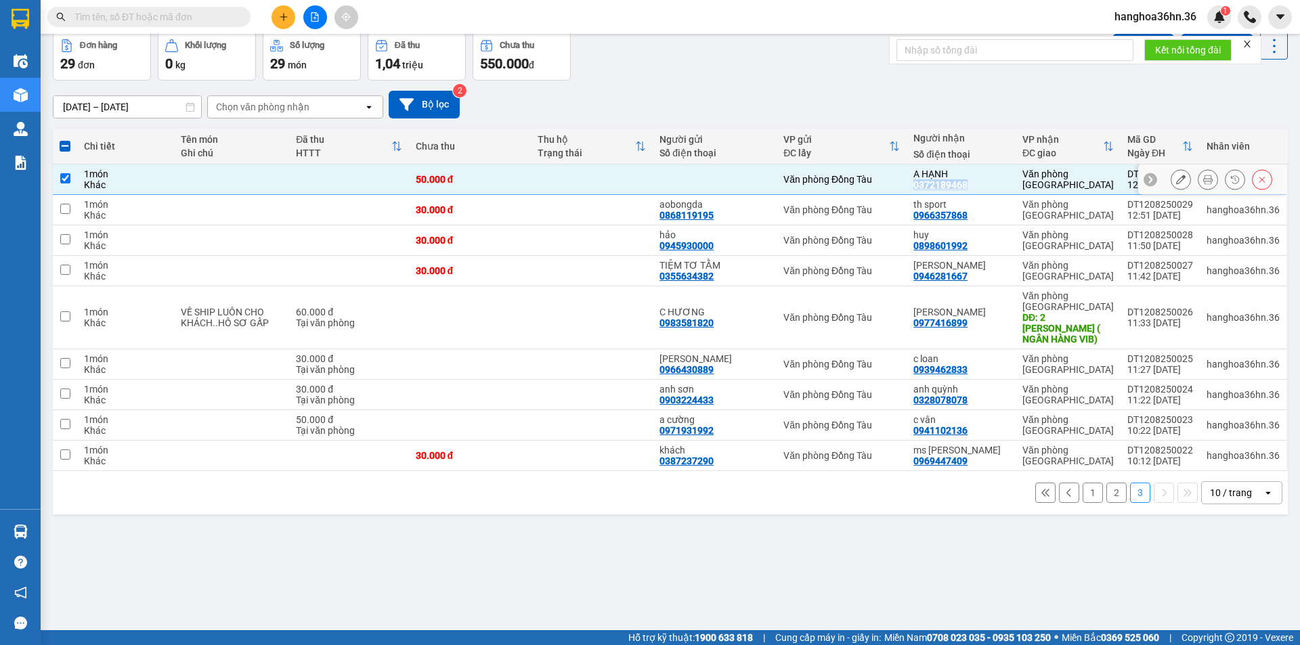
copy div "0372189468"
click at [1107, 483] on button "2" at bounding box center [1117, 493] width 20 height 20
checkbox input "false"
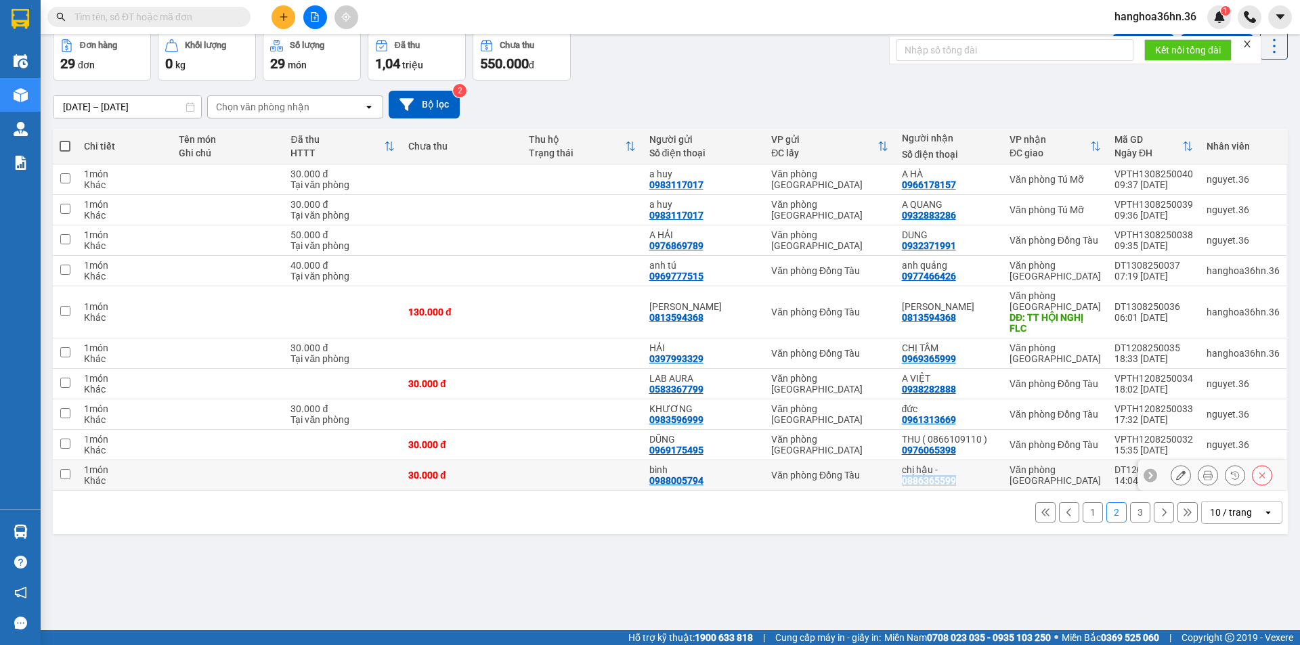
drag, startPoint x: 965, startPoint y: 481, endPoint x: 909, endPoint y: 480, distance: 56.2
click at [909, 480] on div "chị hậu - 0886365599" at bounding box center [949, 476] width 94 height 22
checkbox input "true"
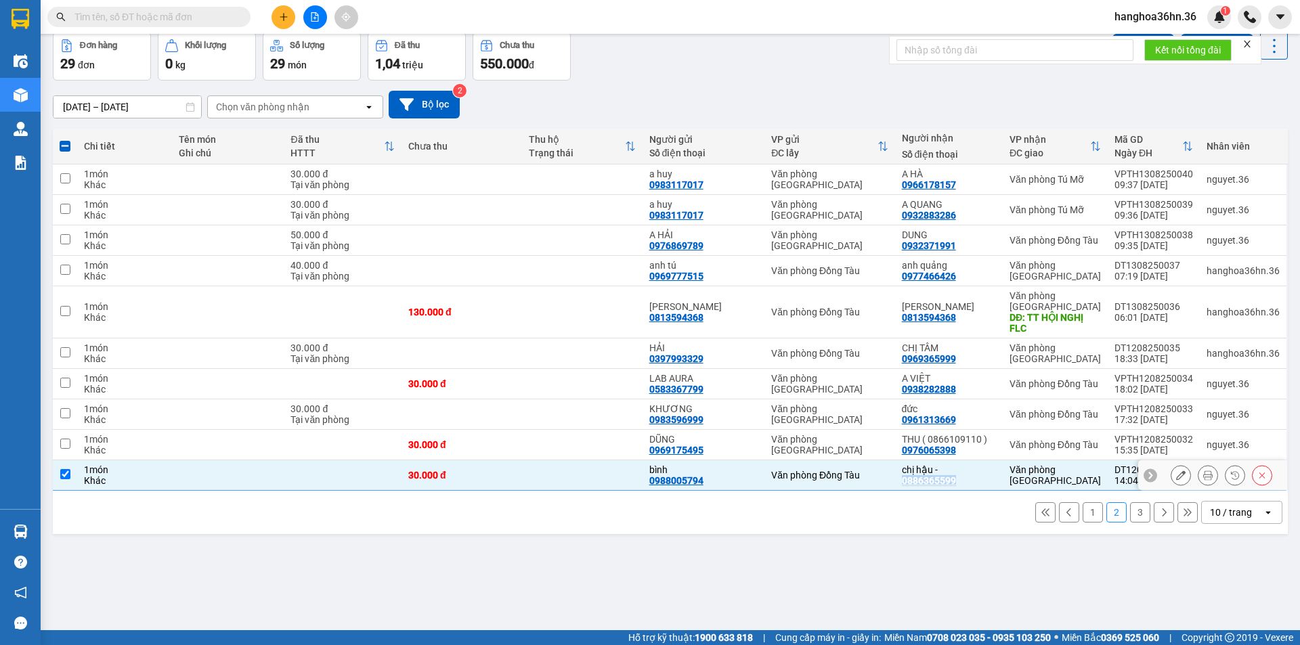
copy div "0886365599"
drag, startPoint x: 960, startPoint y: 452, endPoint x: 906, endPoint y: 452, distance: 54.2
click at [906, 452] on div "THU ( 0866109110 ) 0976065398" at bounding box center [949, 445] width 94 height 22
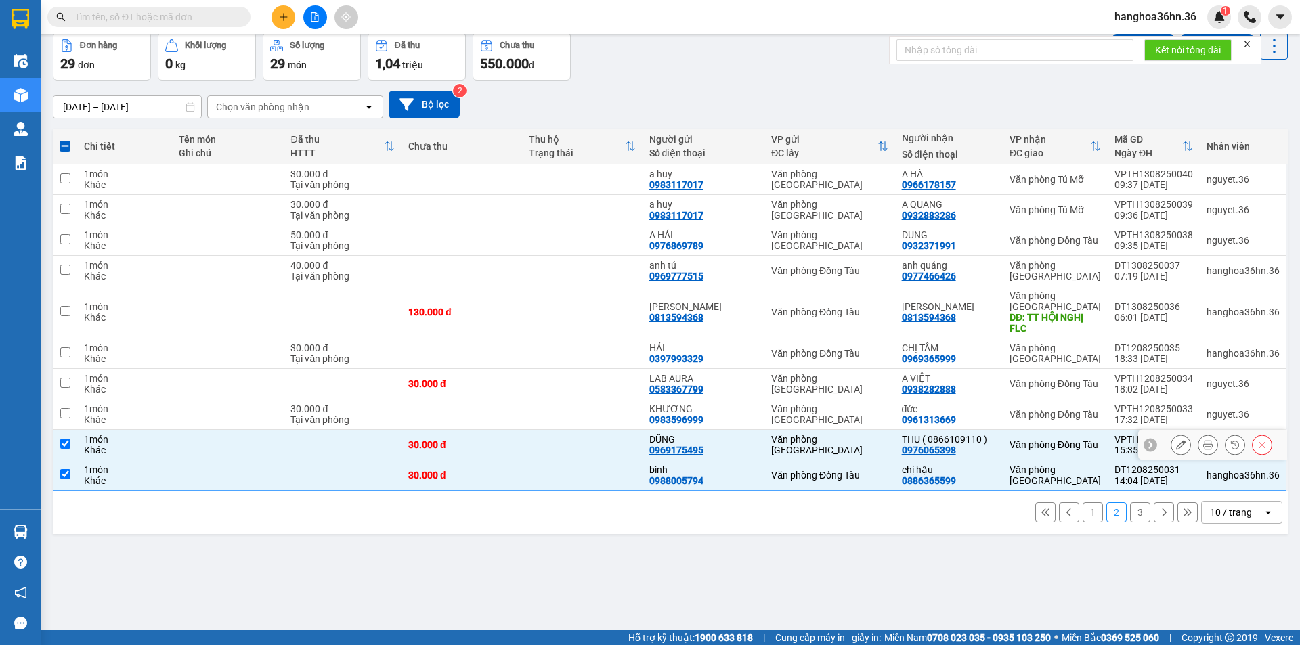
click at [574, 445] on td at bounding box center [582, 445] width 121 height 30
checkbox input "false"
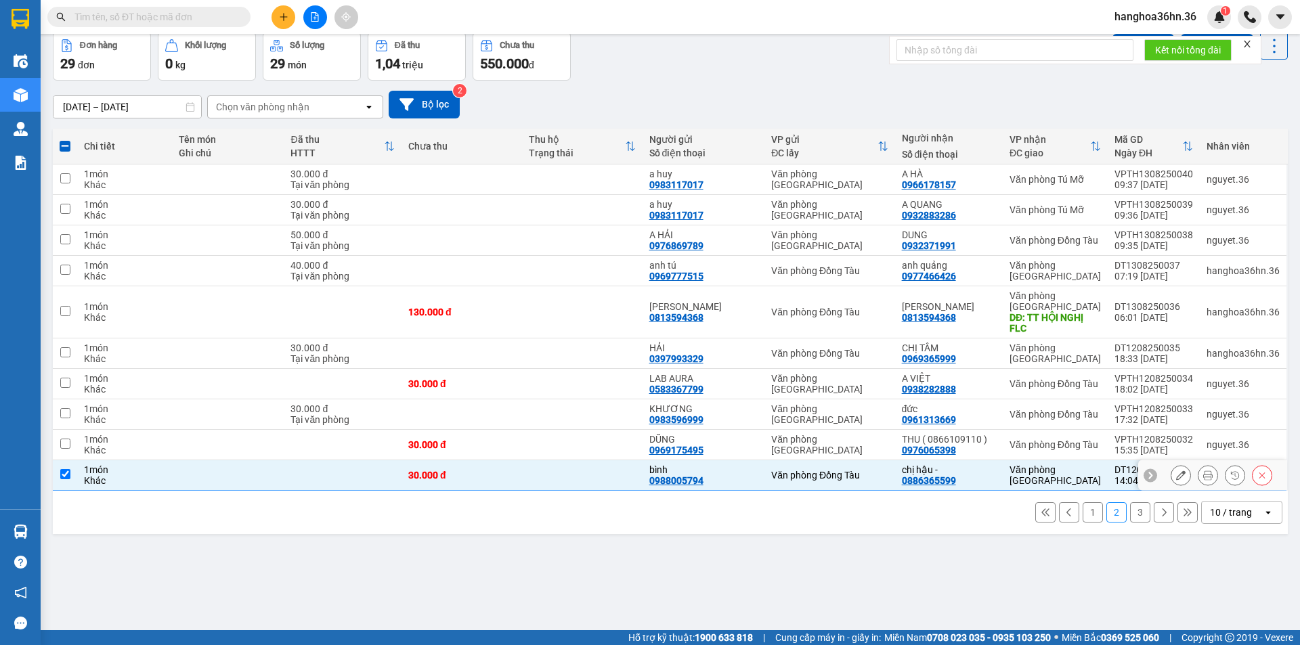
drag, startPoint x: 583, startPoint y: 474, endPoint x: 595, endPoint y: 478, distance: 12.7
click at [583, 474] on td at bounding box center [582, 476] width 121 height 30
checkbox input "false"
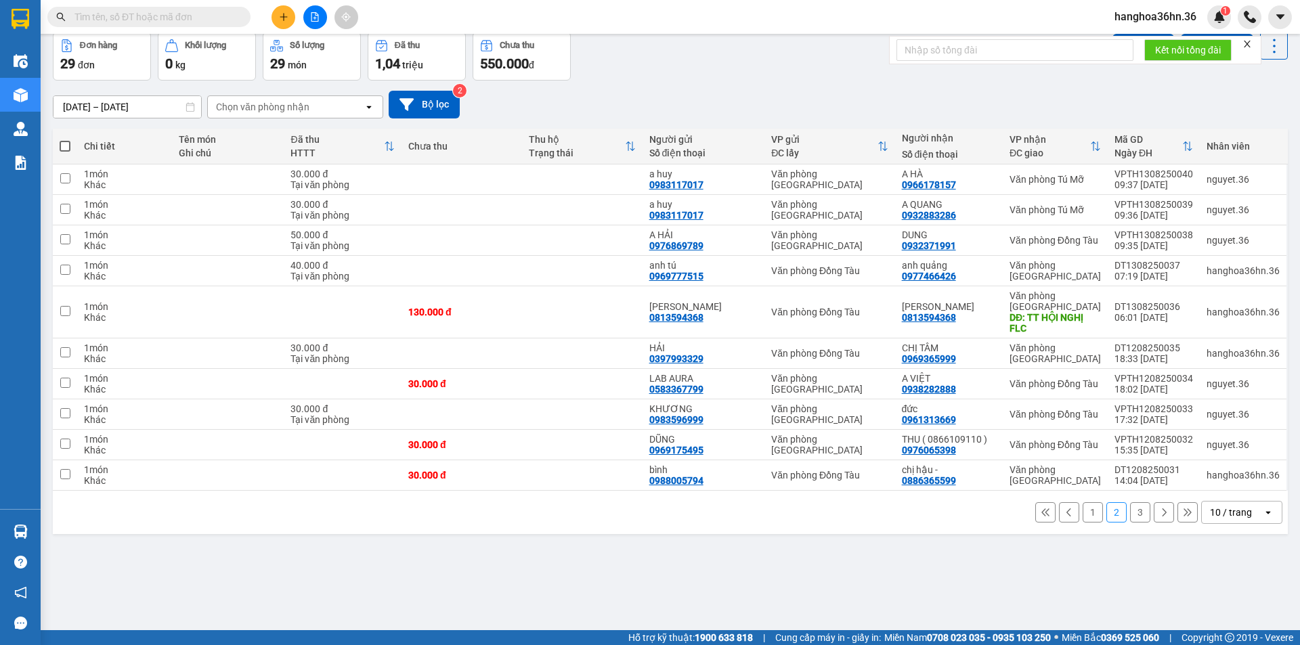
click at [1132, 515] on button "3" at bounding box center [1140, 513] width 20 height 20
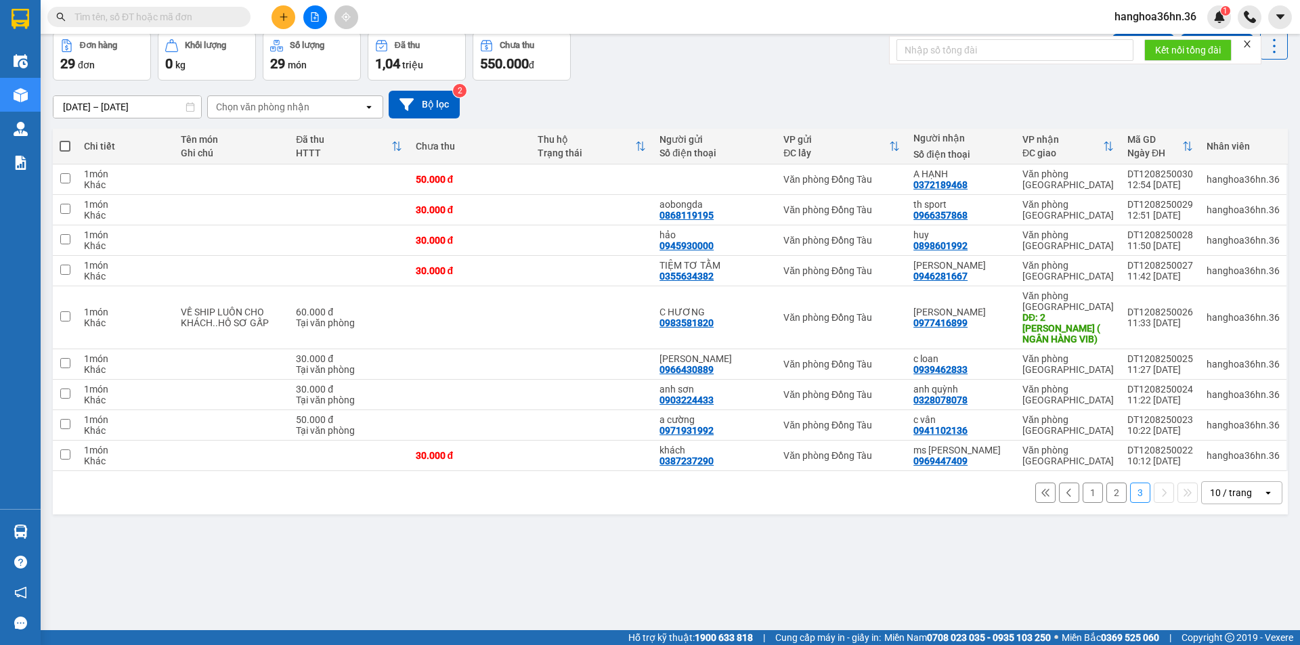
click at [1107, 483] on button "2" at bounding box center [1117, 493] width 20 height 20
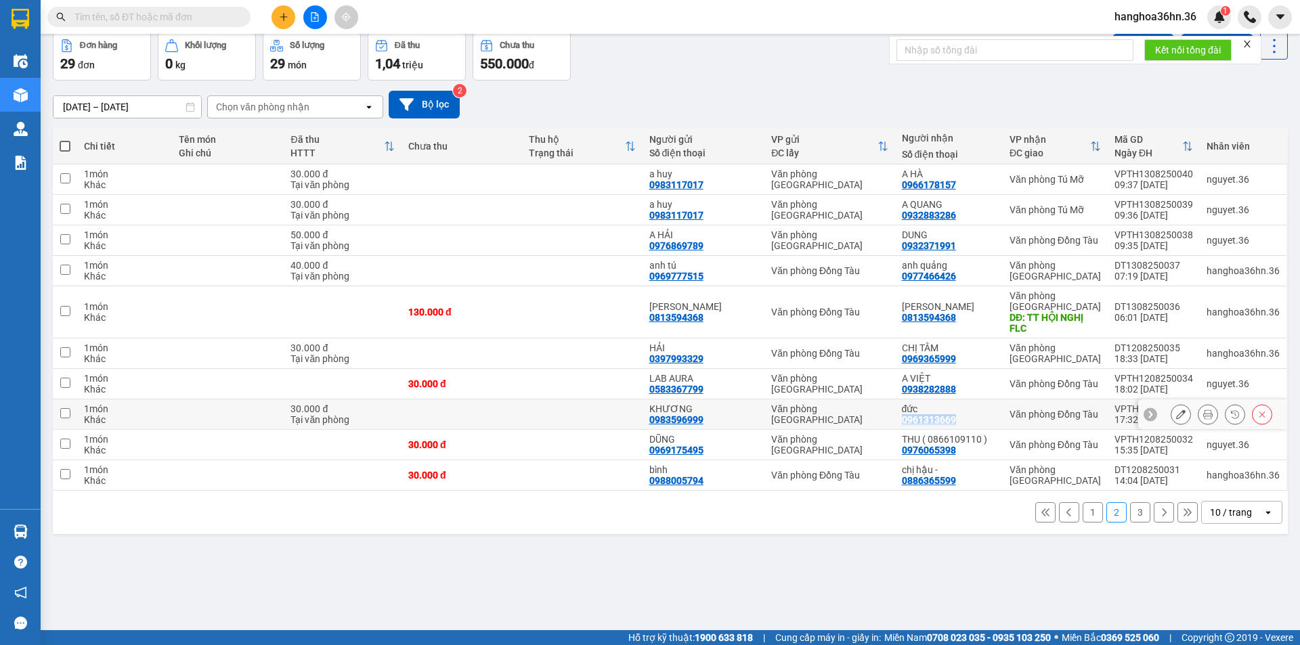
drag, startPoint x: 963, startPoint y: 417, endPoint x: 908, endPoint y: 420, distance: 55.0
click at [908, 420] on div "đức 0961313669" at bounding box center [949, 415] width 94 height 22
checkbox input "true"
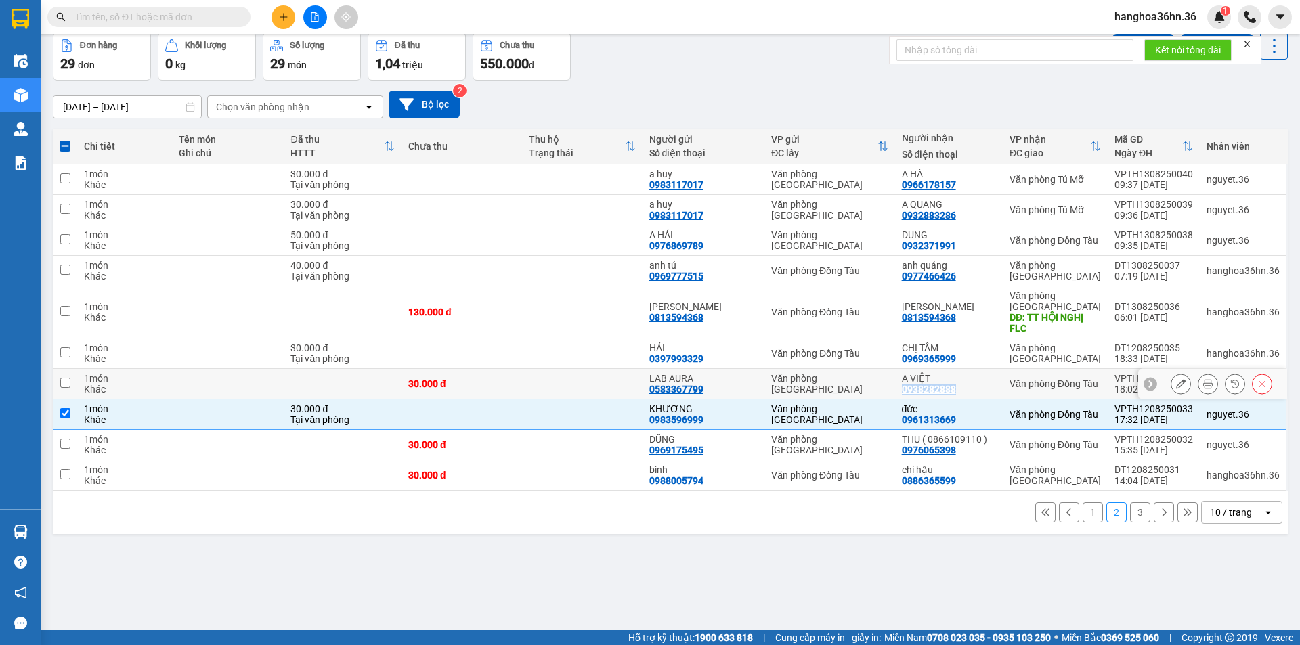
drag, startPoint x: 962, startPoint y: 390, endPoint x: 908, endPoint y: 389, distance: 54.2
click at [908, 389] on div "A VIỆT 0938282888" at bounding box center [949, 384] width 94 height 22
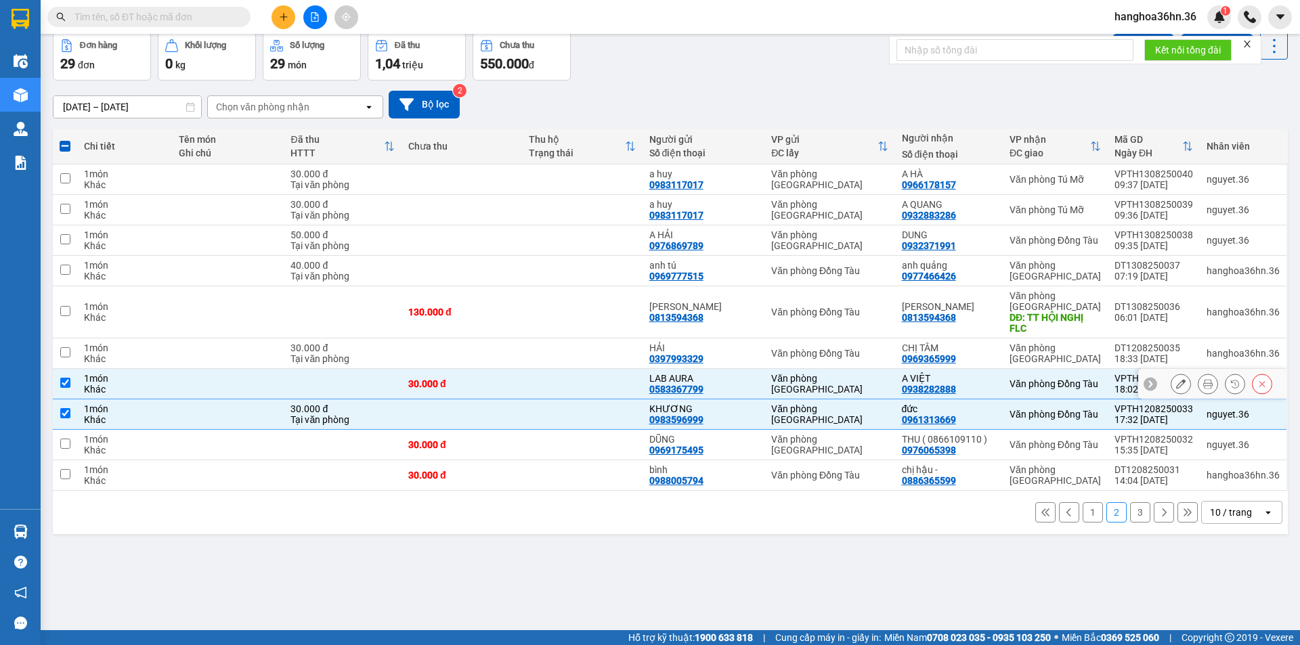
click at [610, 380] on td at bounding box center [582, 384] width 121 height 30
checkbox input "false"
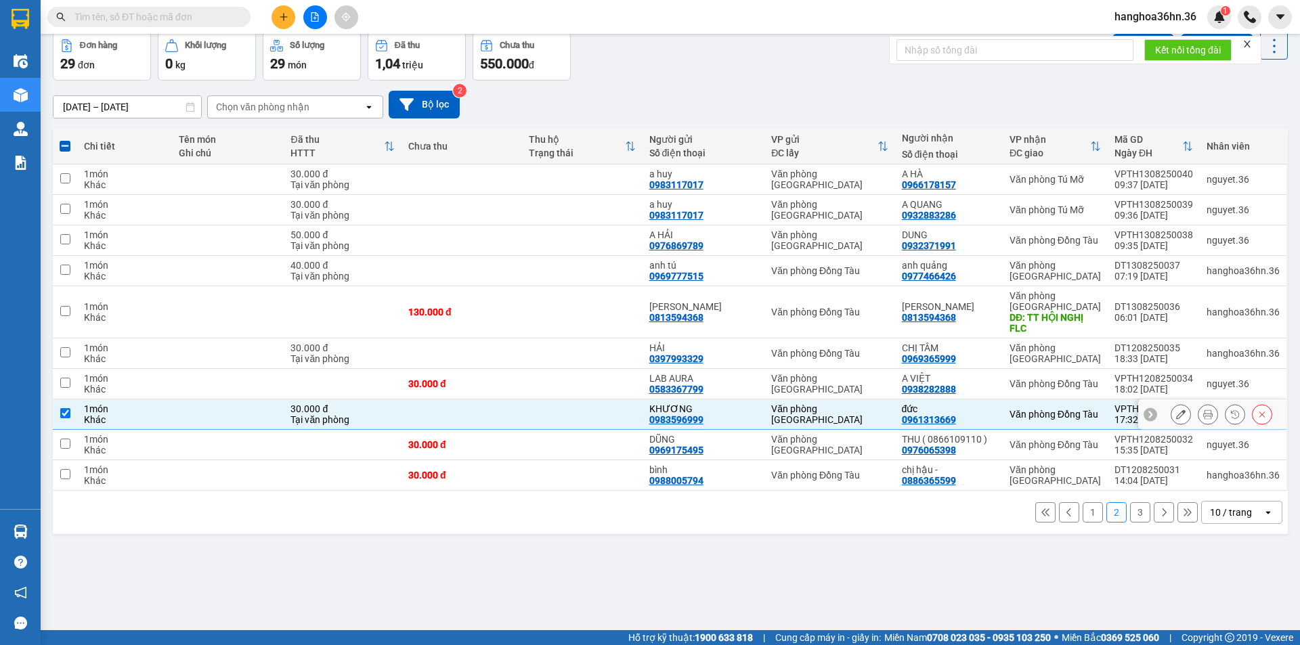
click at [611, 411] on td at bounding box center [582, 415] width 121 height 30
checkbox input "false"
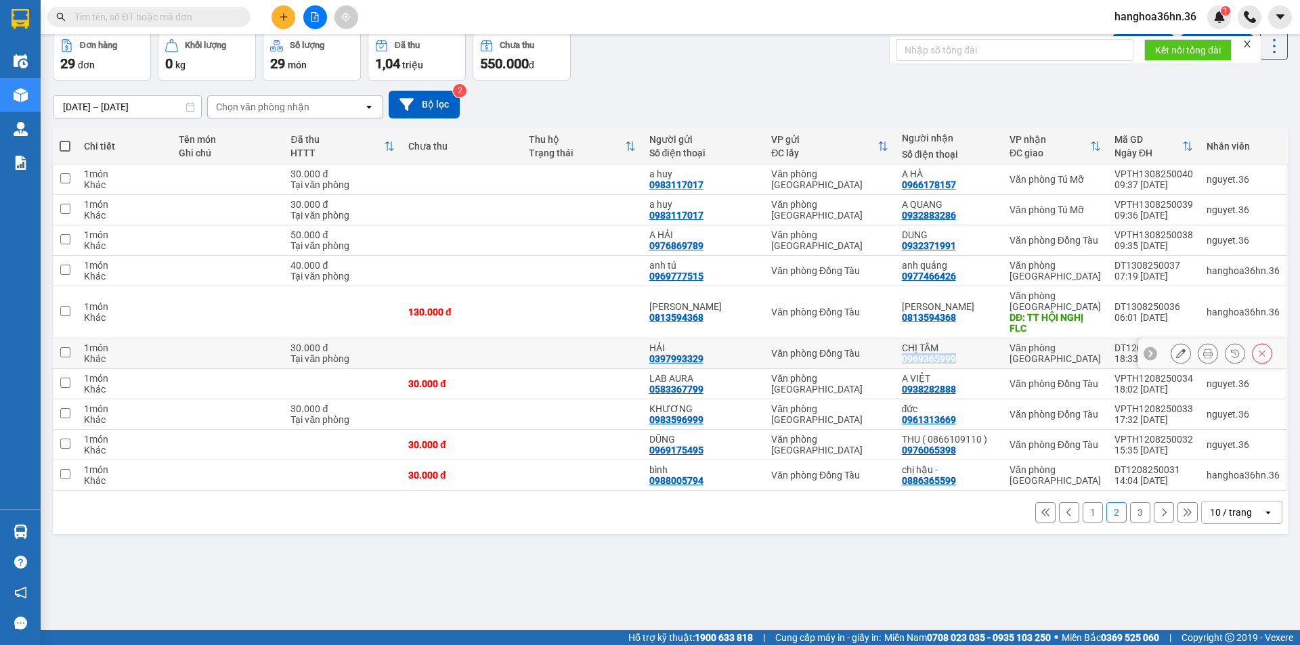
drag, startPoint x: 958, startPoint y: 355, endPoint x: 907, endPoint y: 354, distance: 51.5
click at [907, 354] on div "0969365999" at bounding box center [929, 359] width 54 height 11
click at [799, 356] on div "Văn phòng Đồng Tàu" at bounding box center [829, 353] width 116 height 11
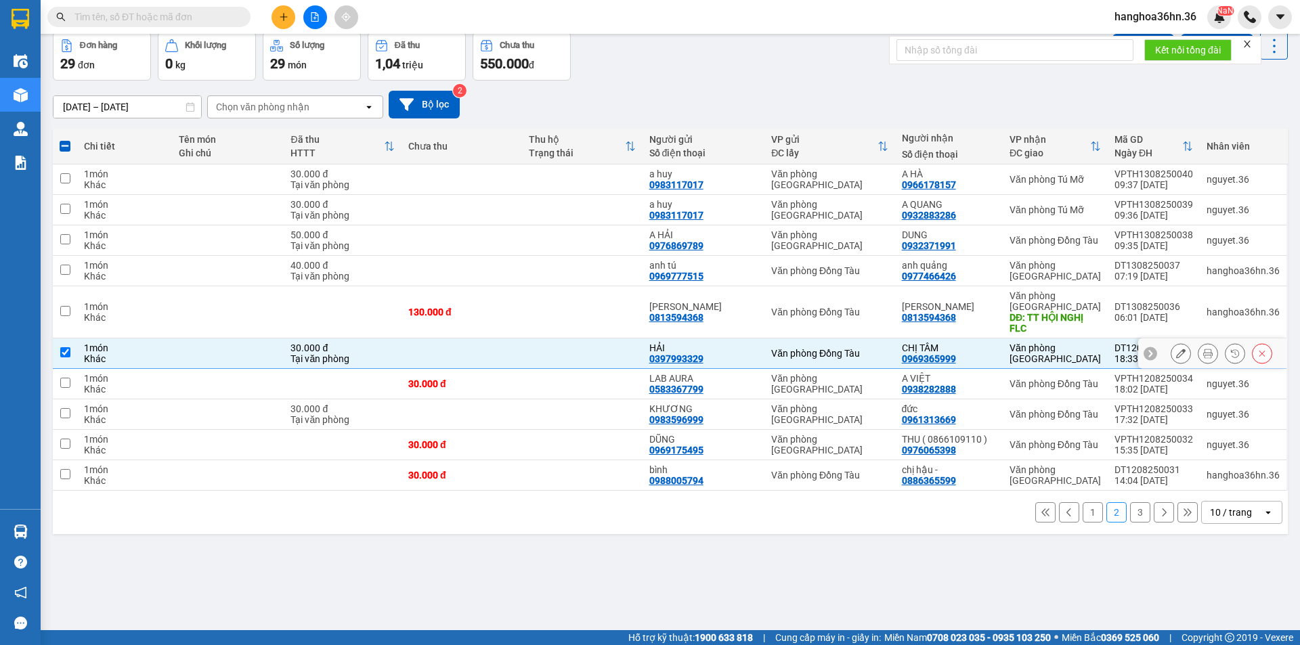
click at [486, 349] on td at bounding box center [462, 354] width 121 height 30
checkbox input "false"
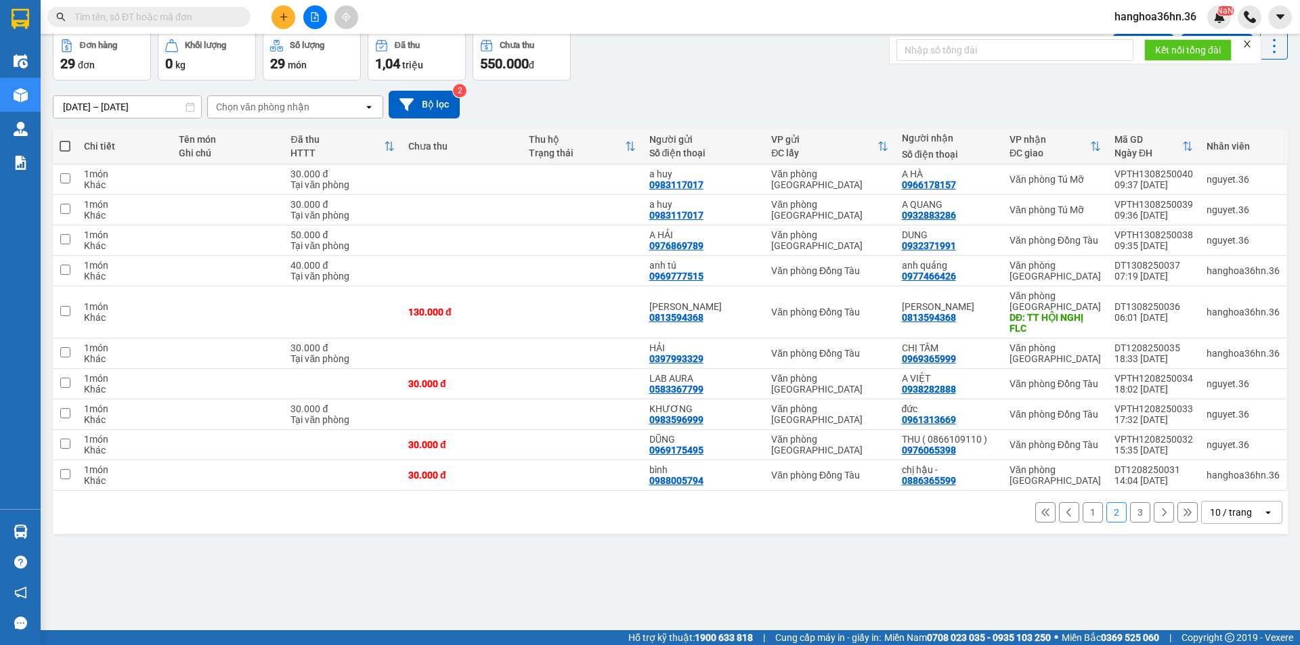
click at [282, 17] on icon "plus" at bounding box center [283, 16] width 7 height 1
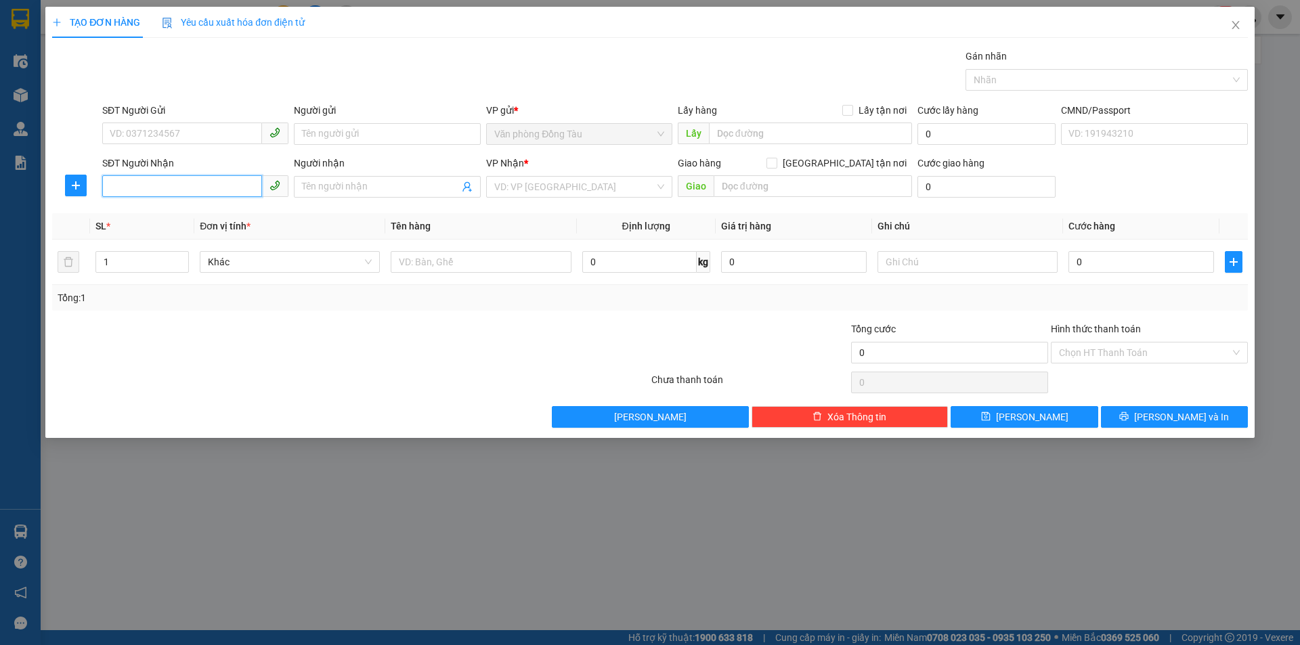
click at [184, 183] on input "SĐT Người Nhận" at bounding box center [182, 186] width 160 height 22
type input "0913910768"
click at [224, 217] on div "0913910768 - THẾ ANH" at bounding box center [195, 214] width 170 height 15
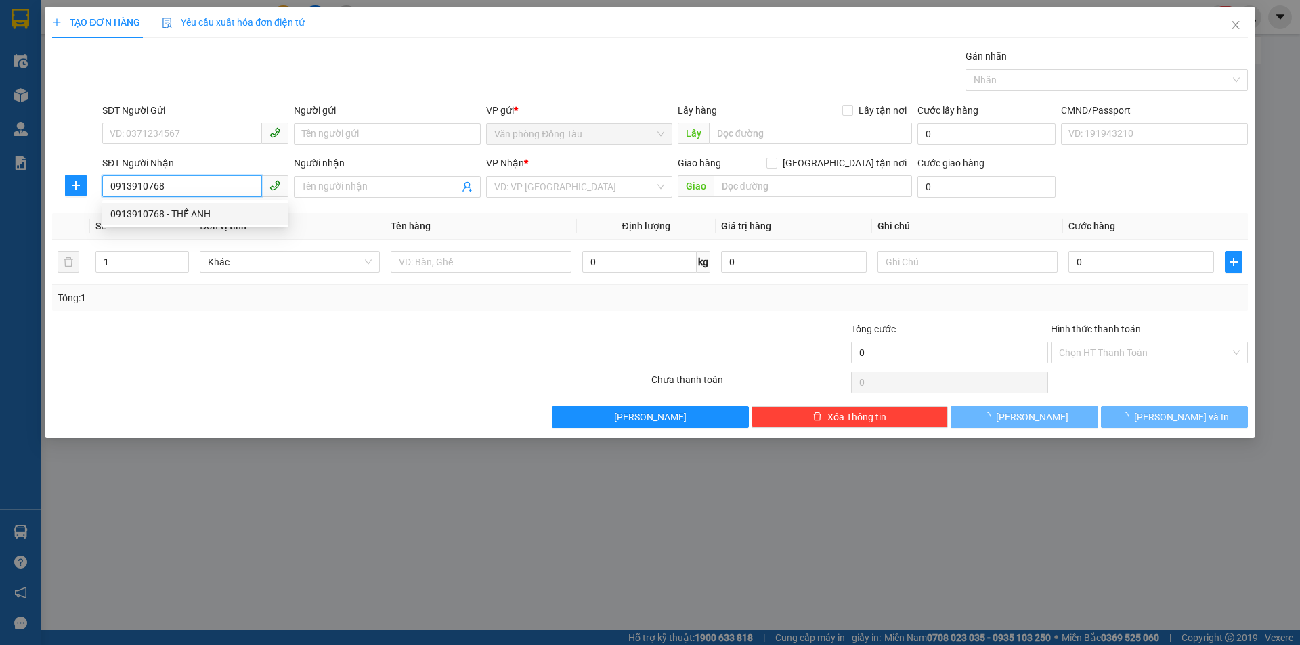
type input "THẾ ANH"
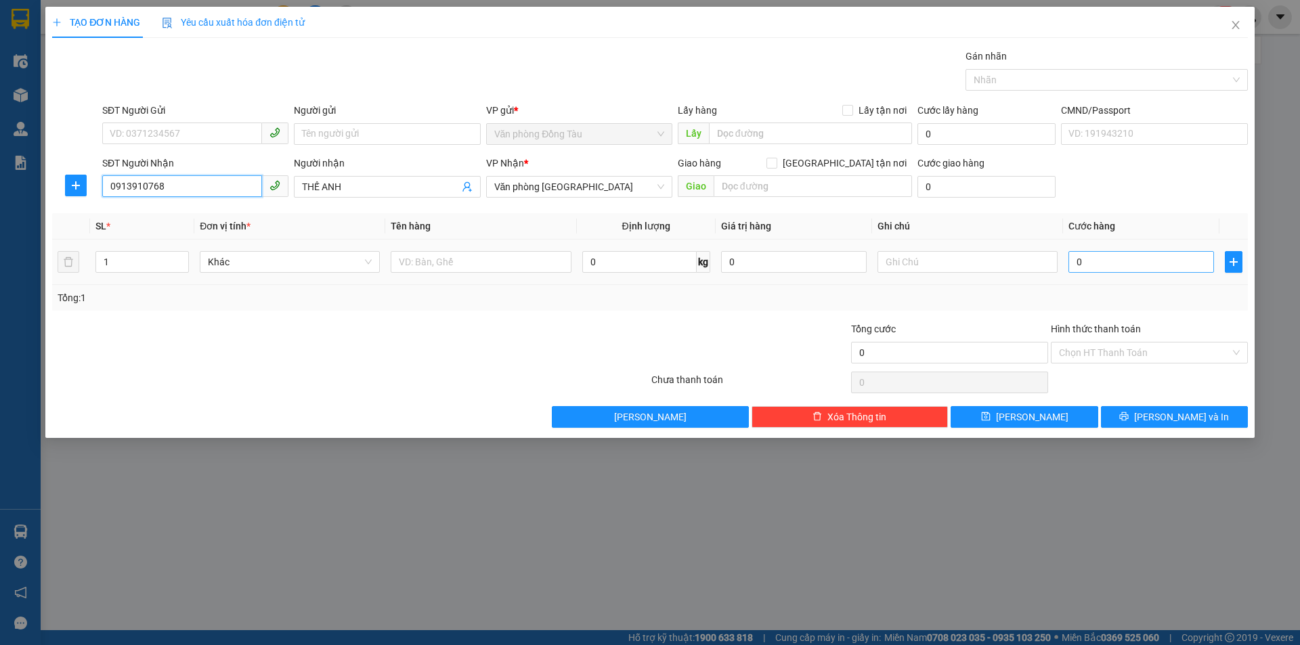
type input "0913910768"
click at [1087, 257] on input "0" at bounding box center [1142, 262] width 146 height 22
type input "4"
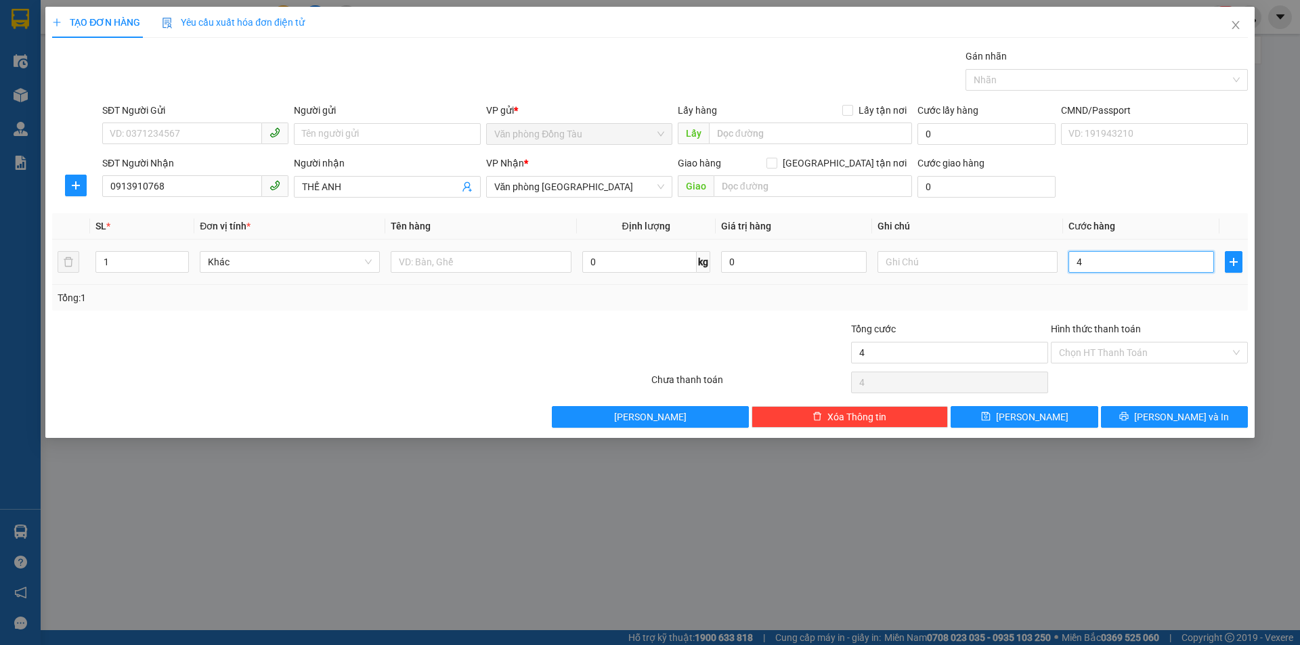
type input "40"
type input "400"
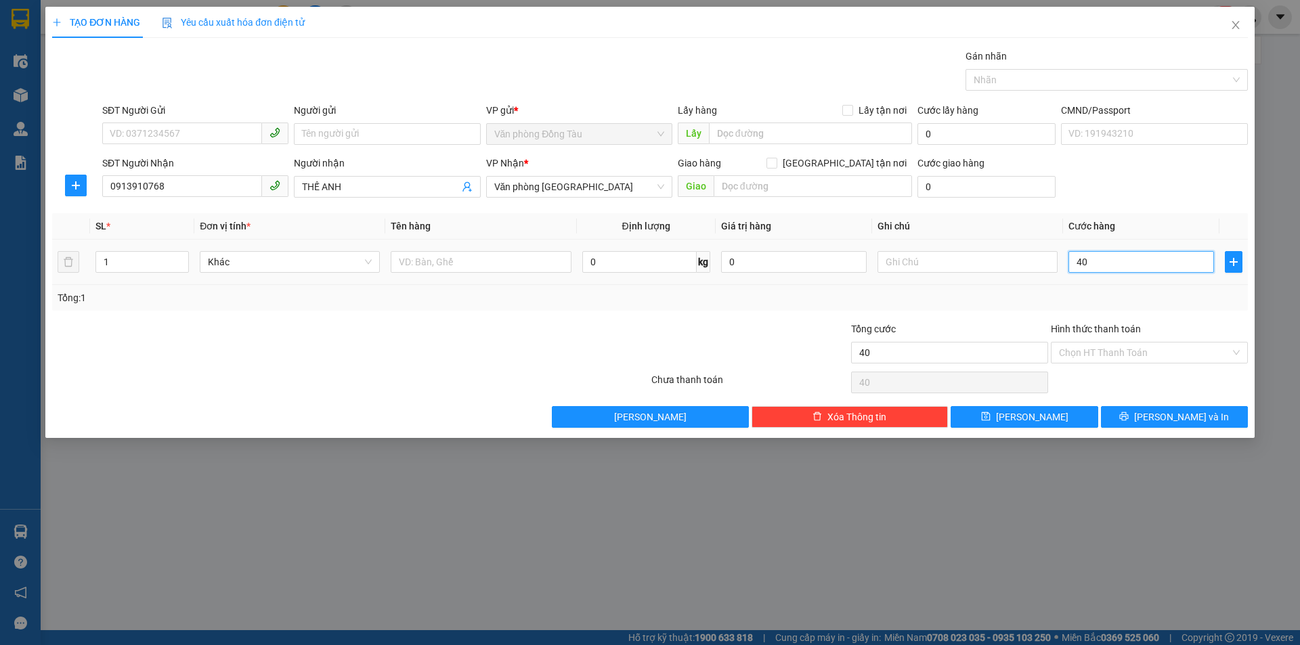
type input "400"
type input "4.000"
type input "40.000"
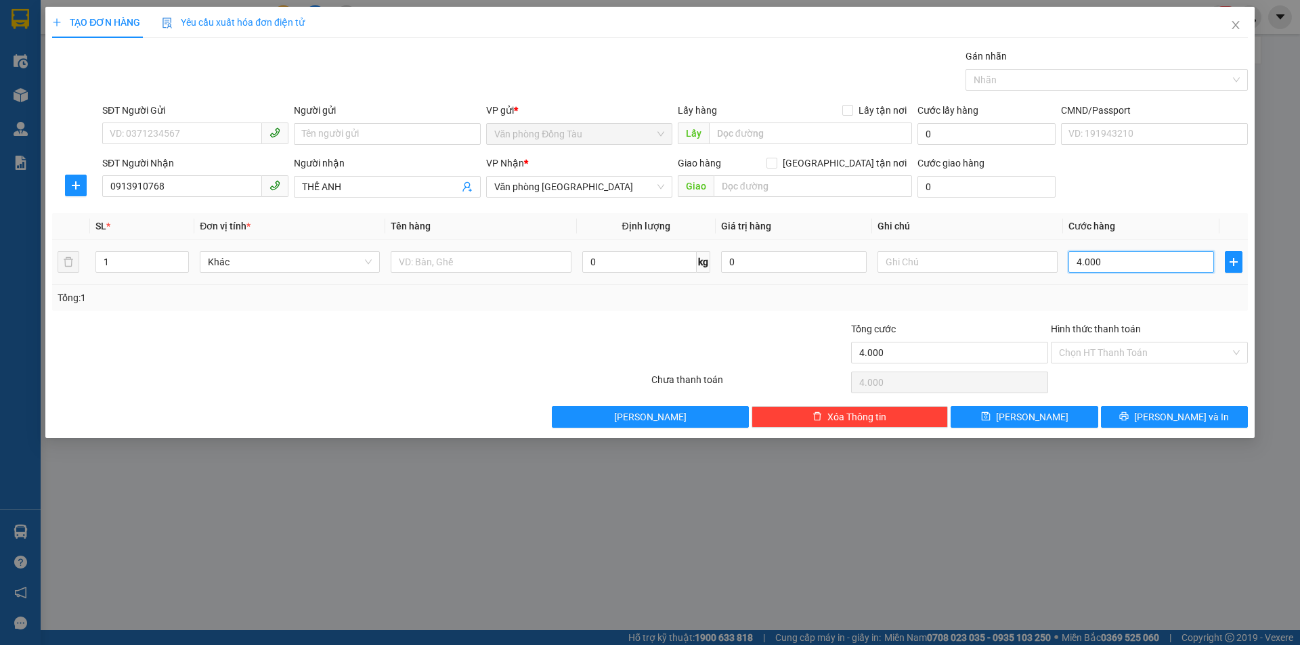
type input "40.000"
click at [1130, 348] on input "Hình thức thanh toán" at bounding box center [1144, 353] width 171 height 20
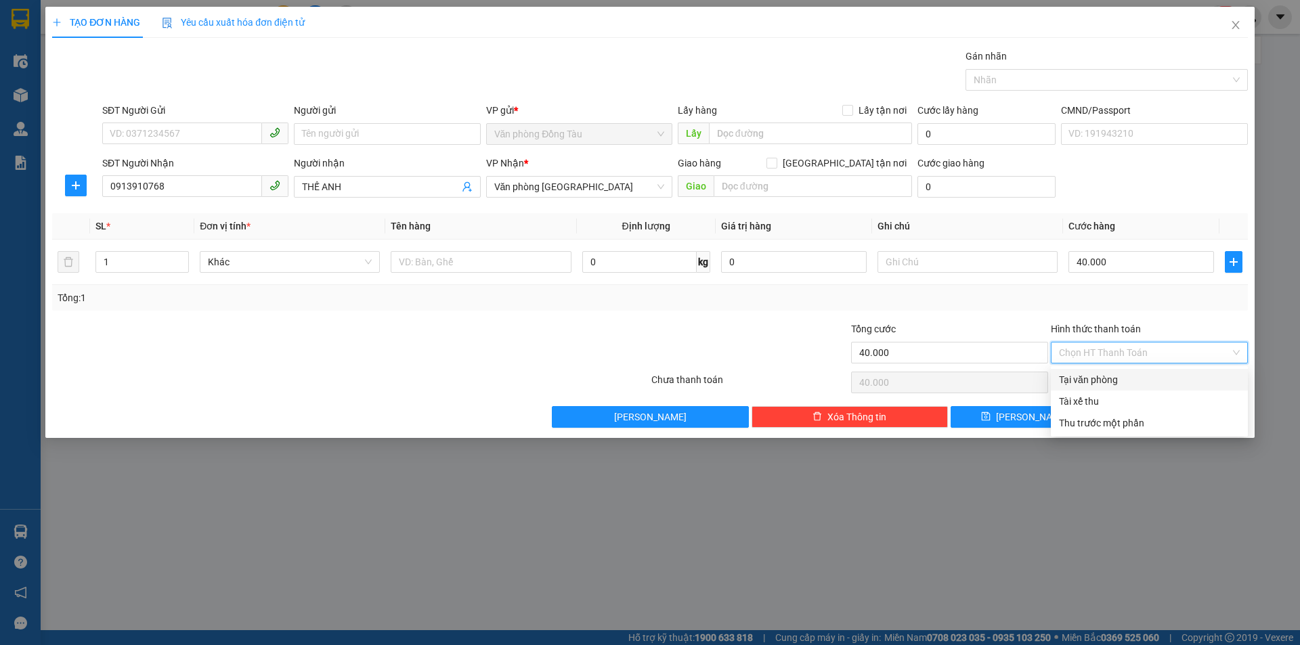
click at [1135, 381] on div "Tại văn phòng" at bounding box center [1149, 380] width 181 height 15
type input "0"
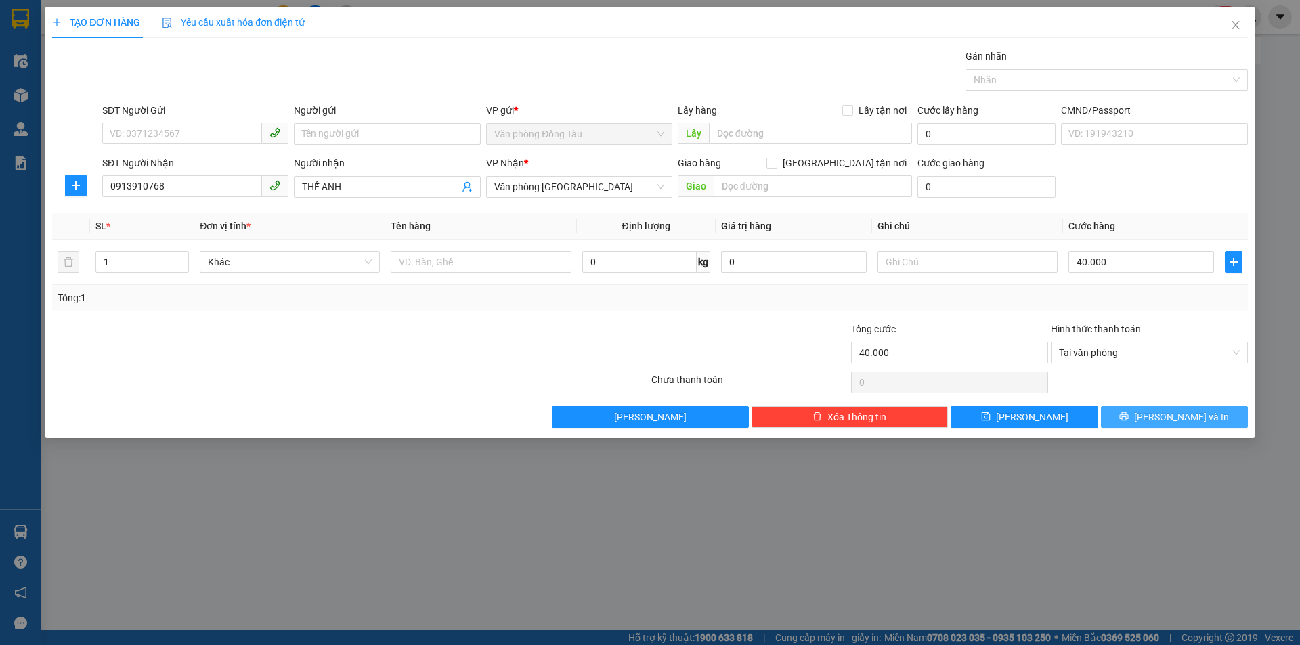
click at [1164, 425] on button "[PERSON_NAME] và In" at bounding box center [1174, 417] width 147 height 22
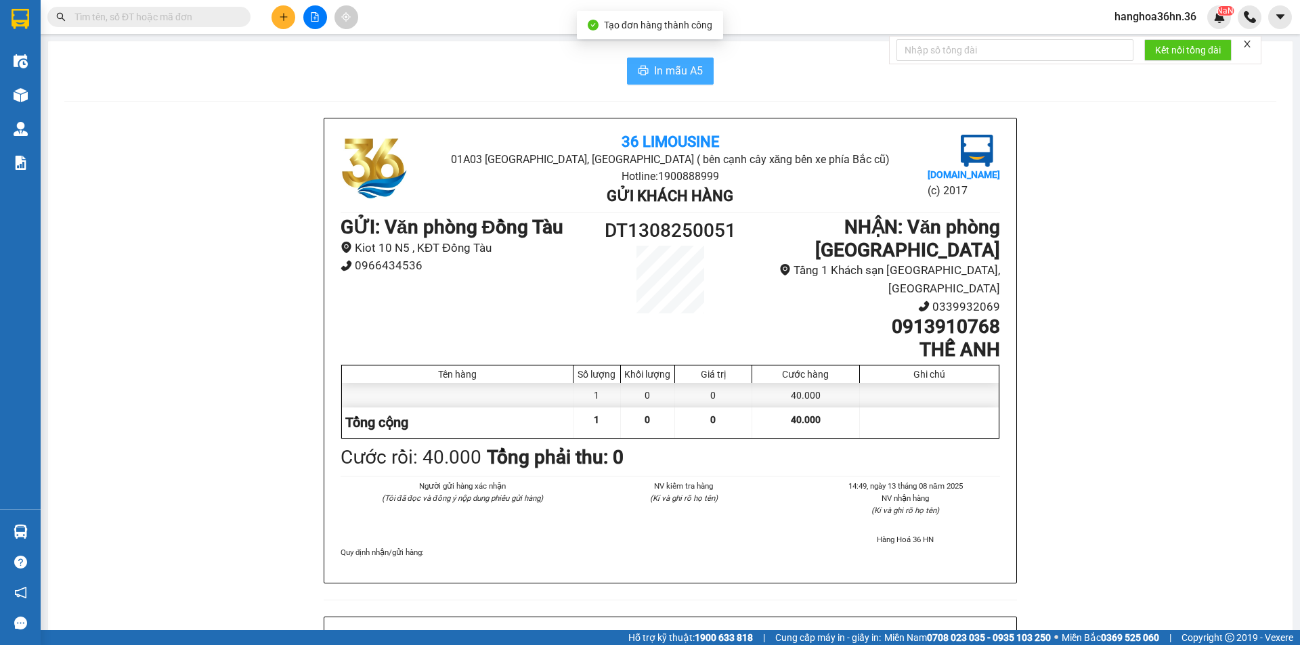
click at [663, 68] on span "In mẫu A5" at bounding box center [678, 70] width 49 height 17
click at [287, 21] on icon "plus" at bounding box center [283, 16] width 9 height 9
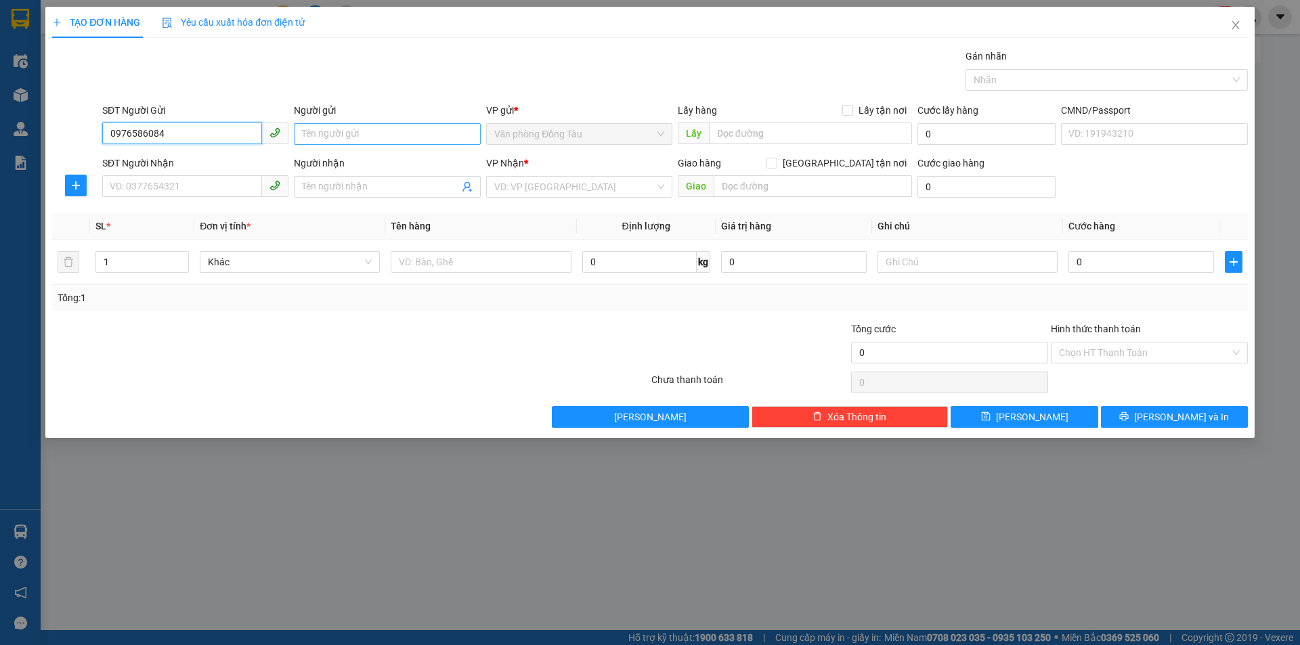
type input "0976586084"
click at [370, 131] on input "Người gửi" at bounding box center [387, 134] width 186 height 22
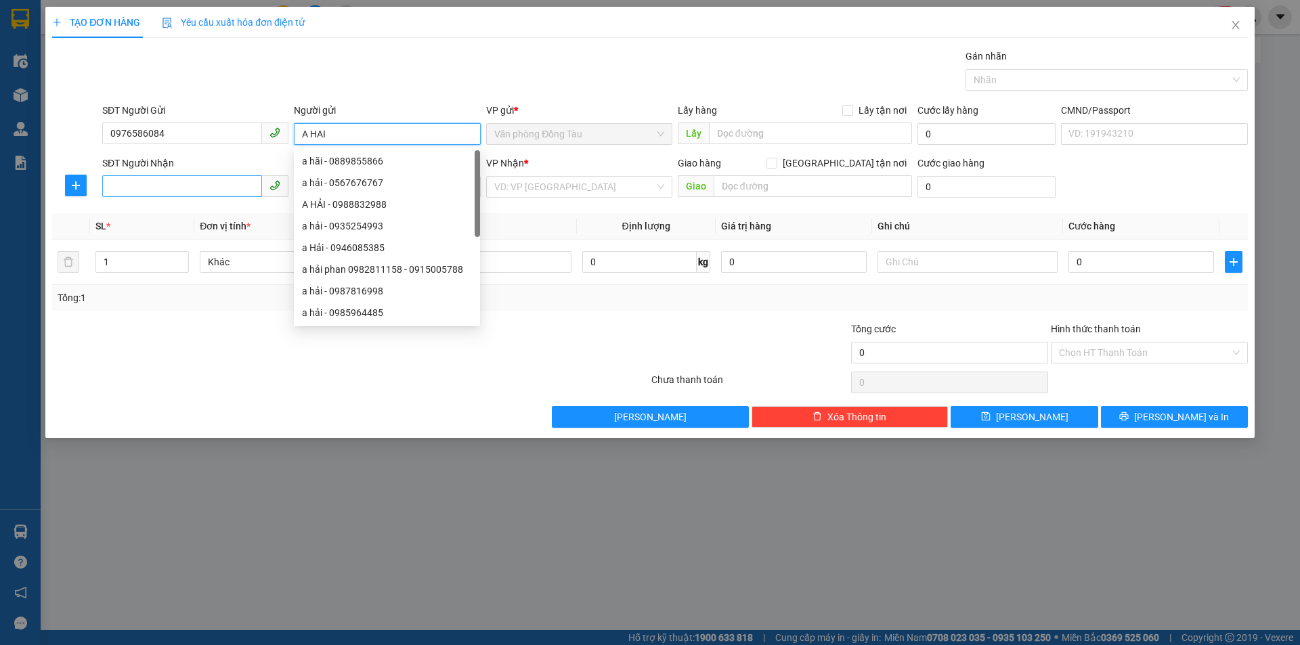
type input "A HAI"
click at [173, 184] on input "SĐT Người Nhận" at bounding box center [182, 186] width 160 height 22
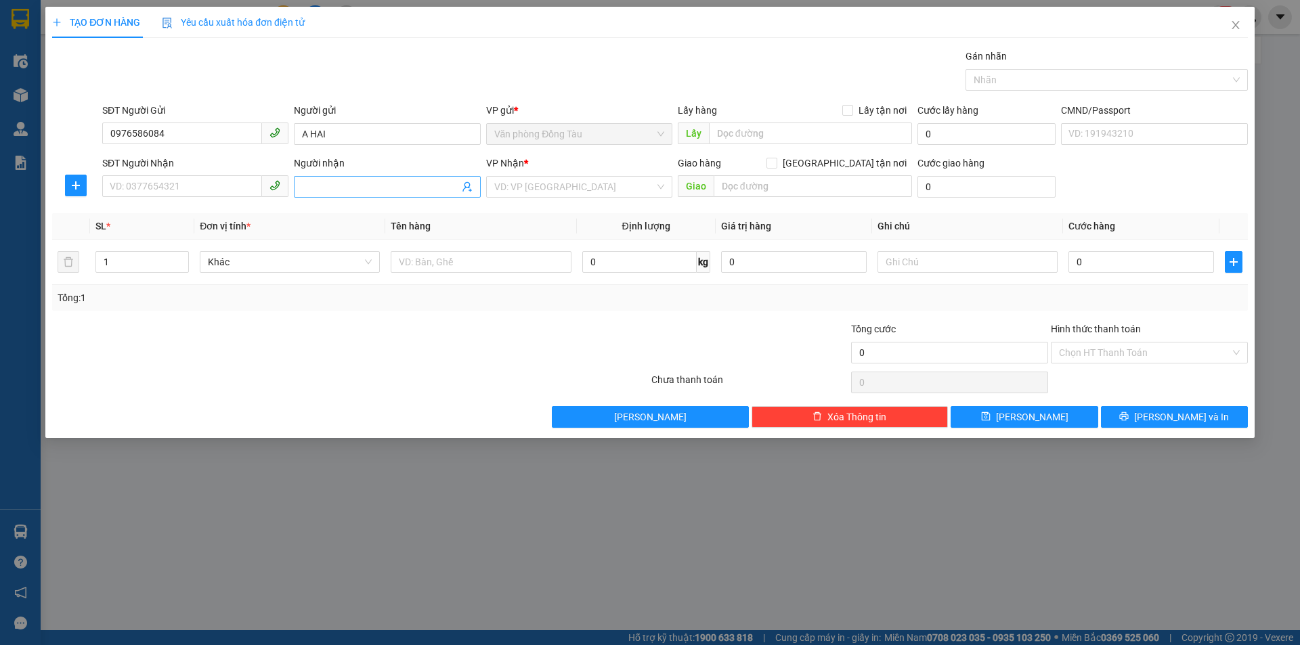
click at [373, 193] on input "Người nhận" at bounding box center [380, 186] width 156 height 15
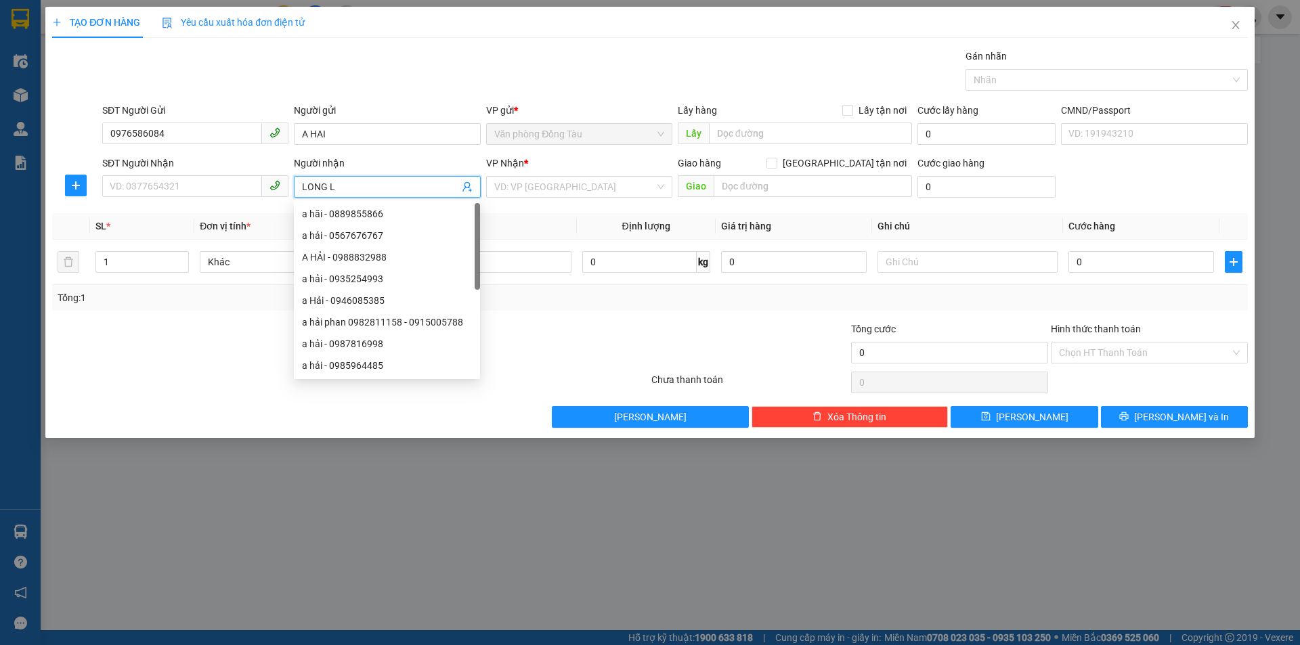
type input "LONG LE"
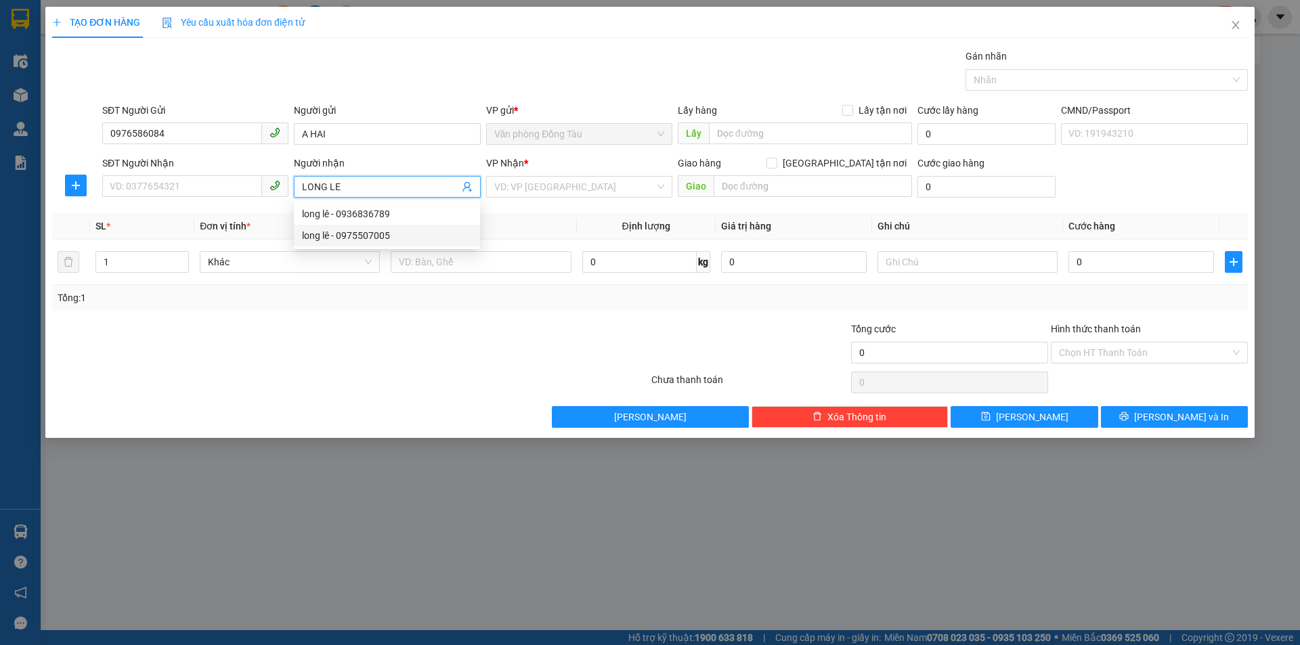
click at [389, 234] on div "long lê - 0975507005" at bounding box center [387, 235] width 170 height 15
type input "0975507005"
type input "long lê"
type input "ngã ba môi"
type input "70.000"
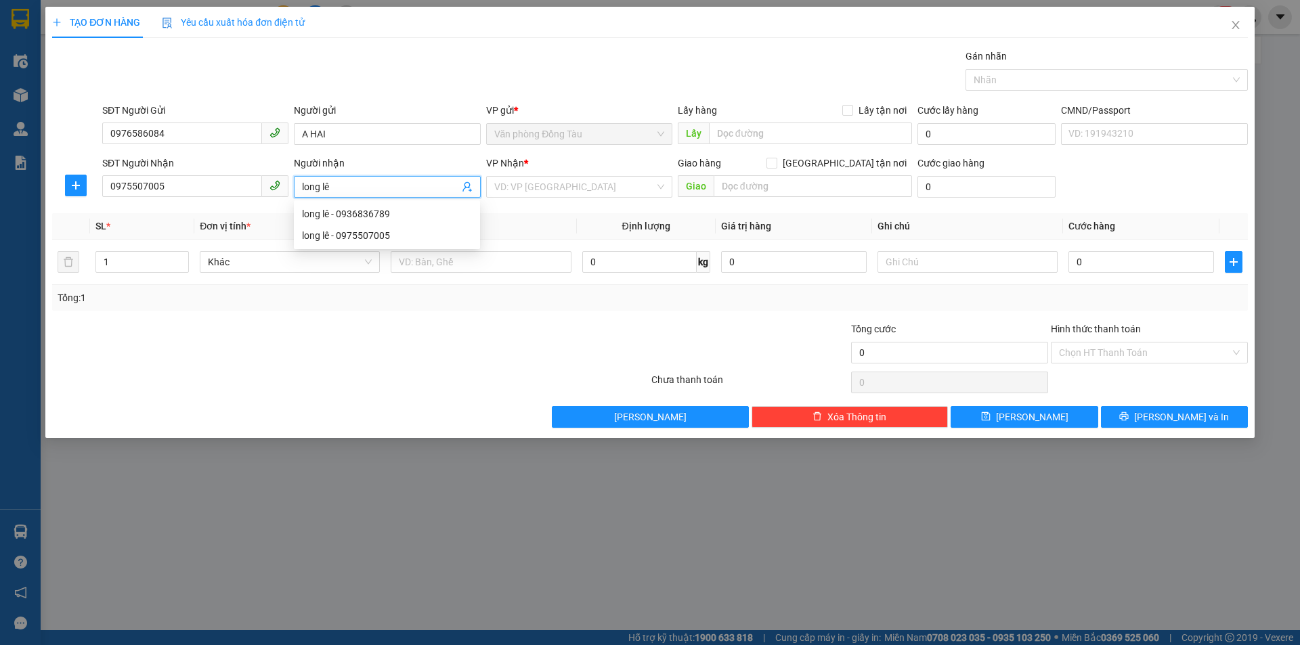
type input "70.000"
type input "long lê"
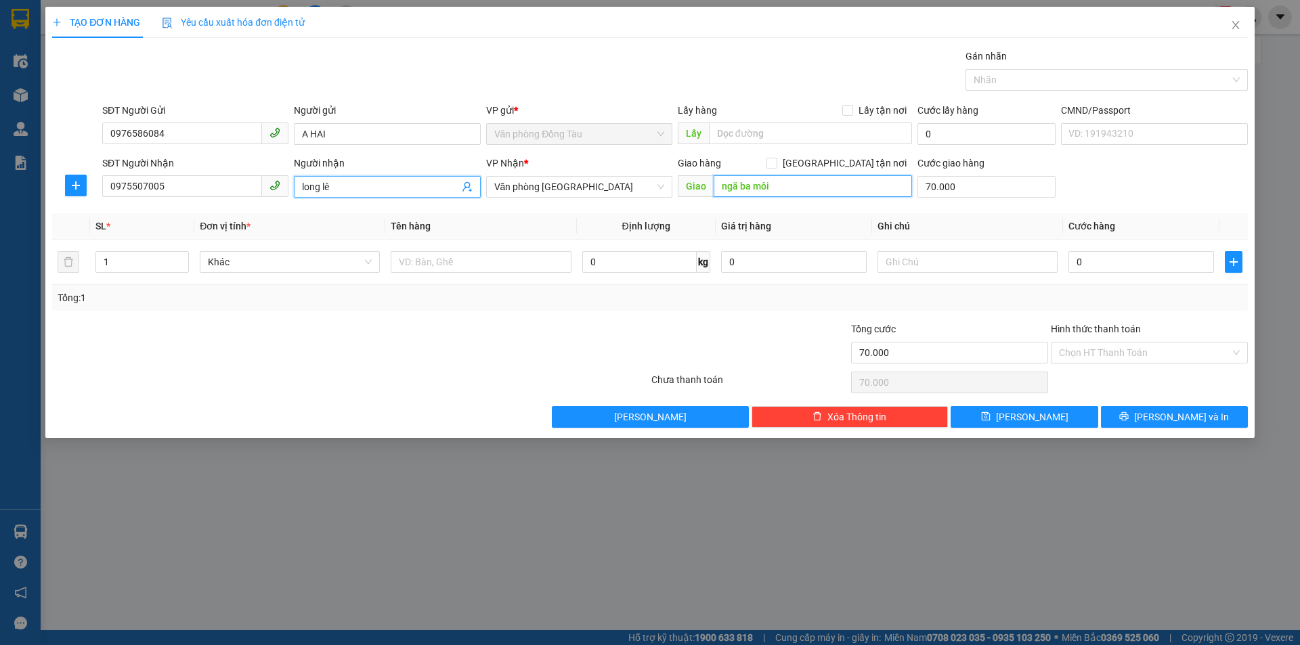
click at [827, 179] on input "ngã ba môi" at bounding box center [813, 186] width 198 height 22
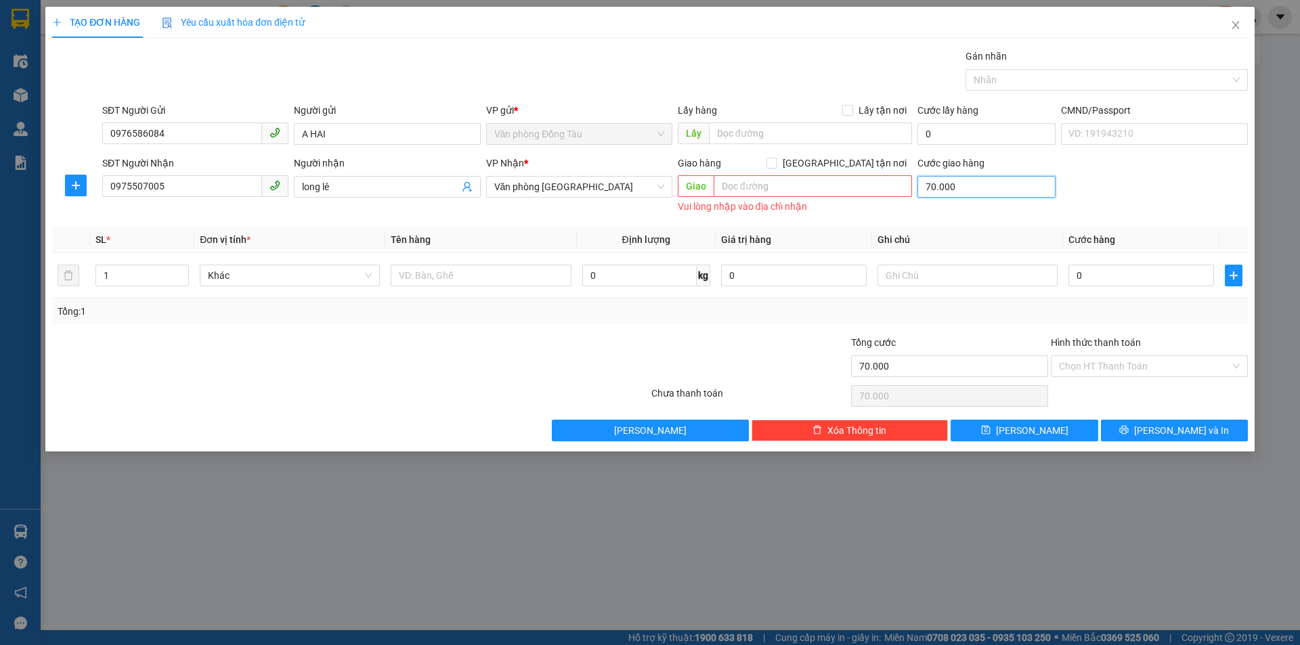
click at [974, 185] on input "70.000" at bounding box center [987, 187] width 138 height 22
type input "0"
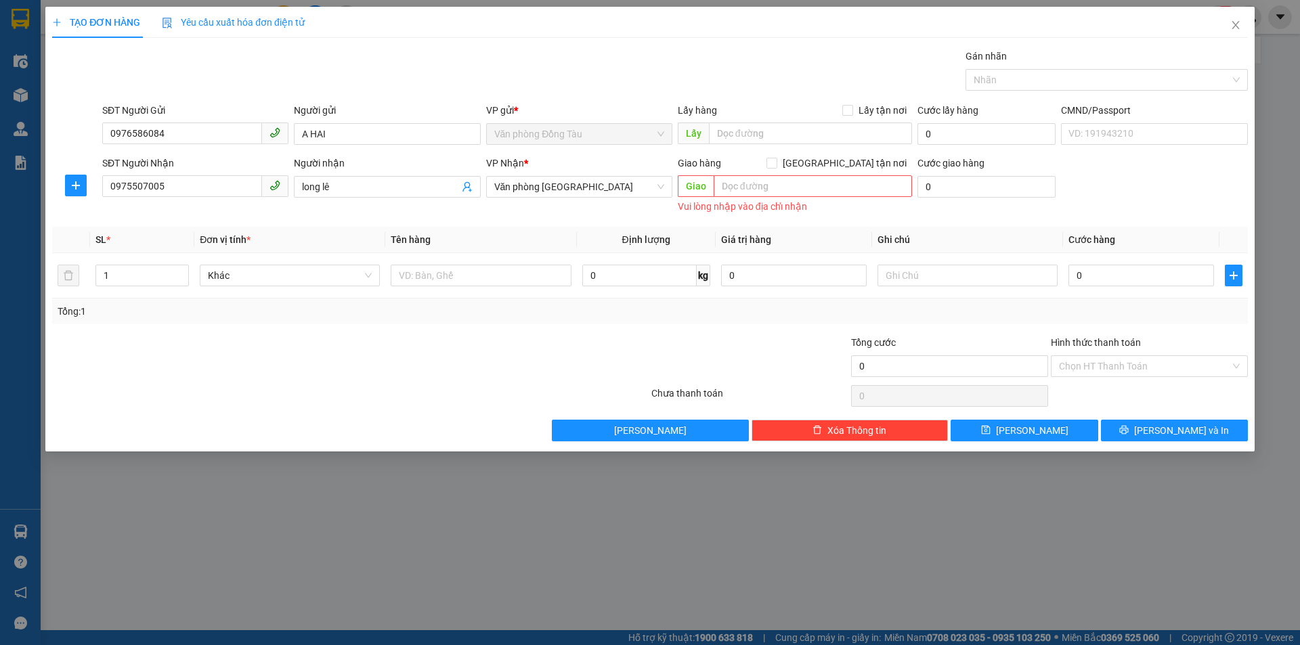
click at [1126, 182] on div "SĐT Người Nhận 0975507005 Người nhận long lê VP Nhận * Văn phòng Thanh Hóa Giao…" at bounding box center [675, 186] width 1151 height 61
click at [1101, 276] on input "0" at bounding box center [1142, 276] width 146 height 22
type input "7"
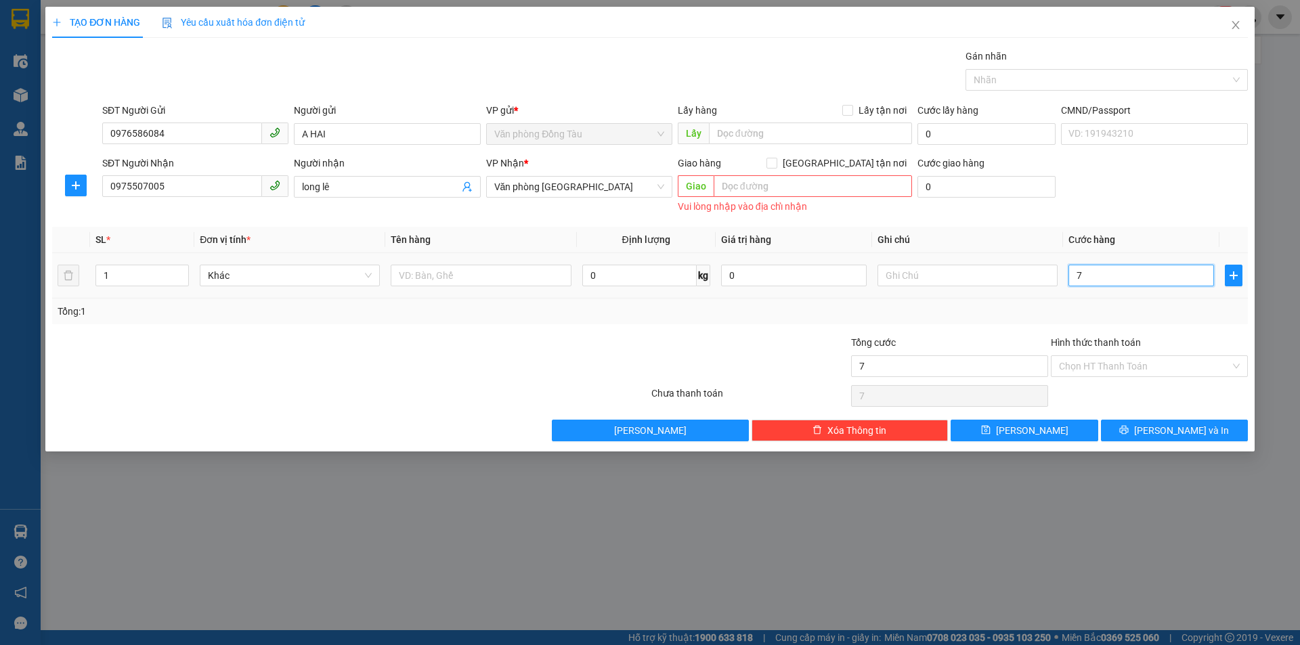
type input "70"
type input "700"
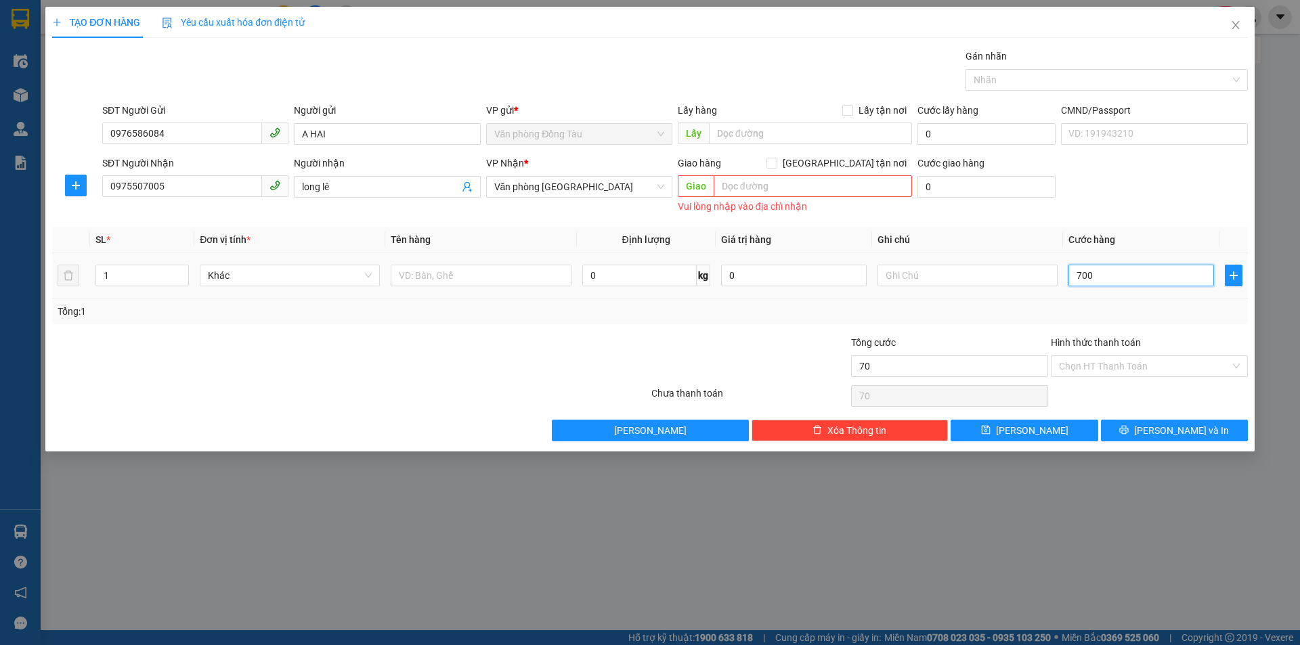
type input "700"
type input "7.000"
type input "70.000"
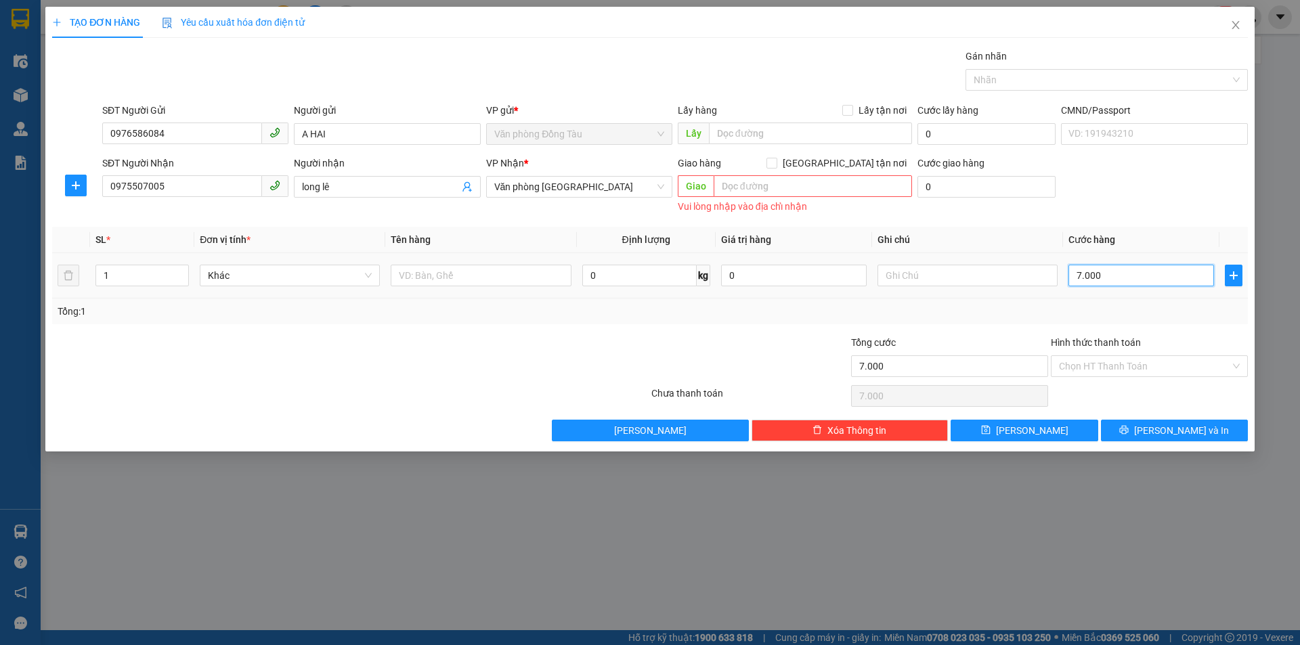
type input "70.000"
click at [1162, 425] on button "[PERSON_NAME] và In" at bounding box center [1174, 431] width 147 height 22
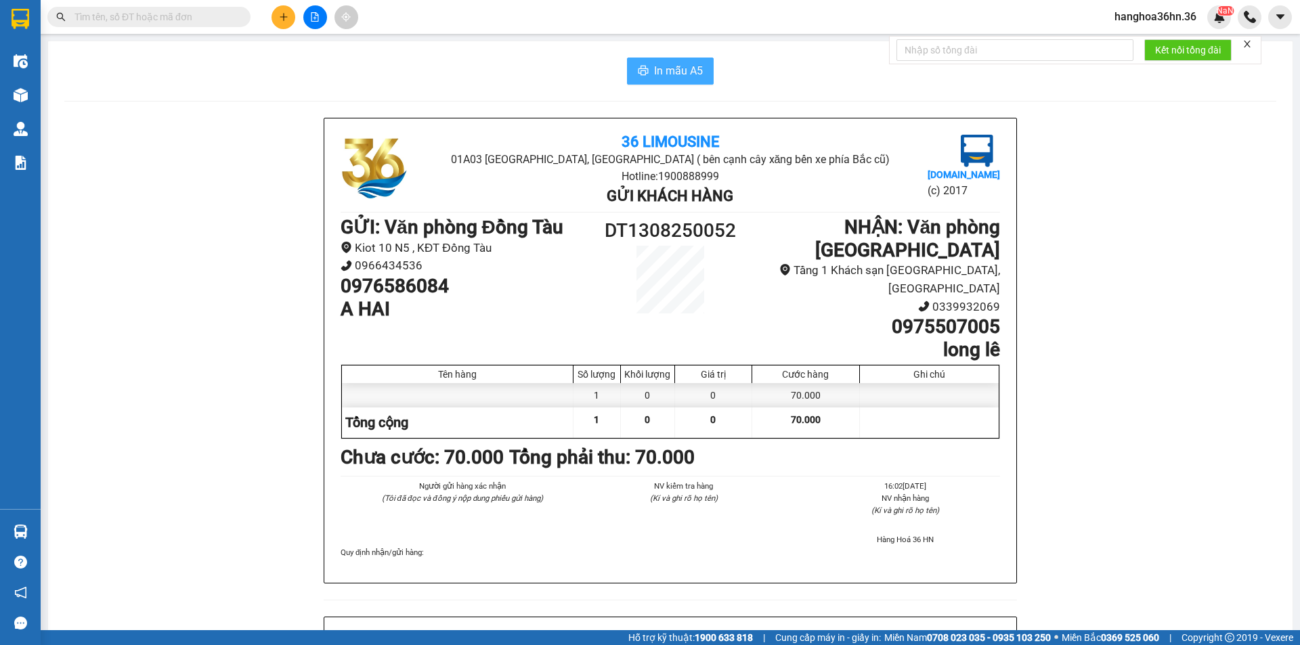
click at [654, 70] on span "In mẫu A5" at bounding box center [678, 70] width 49 height 17
